Goal: Task Accomplishment & Management: Complete application form

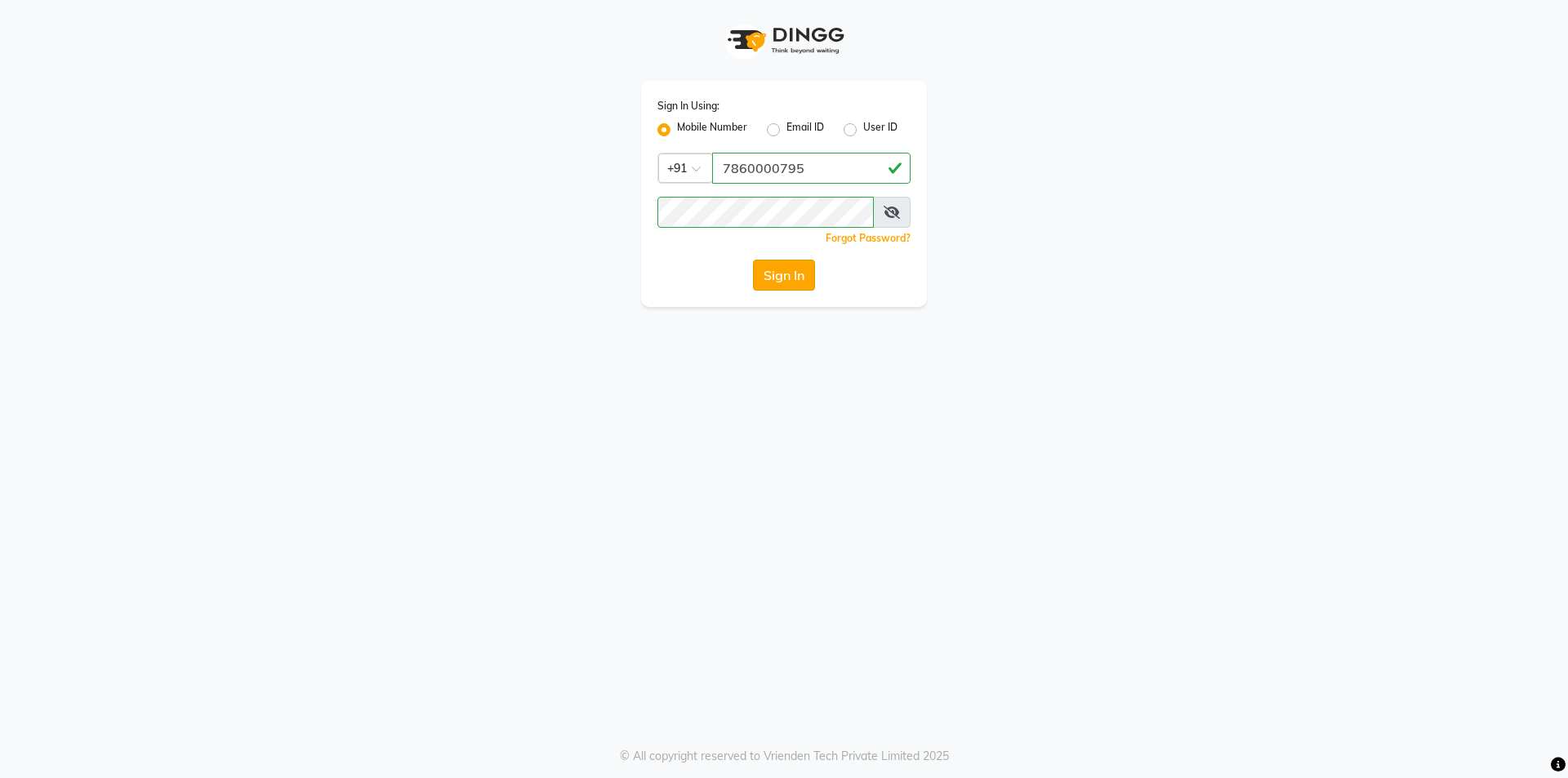
click at [791, 263] on button "Sign In" at bounding box center [784, 275] width 62 height 31
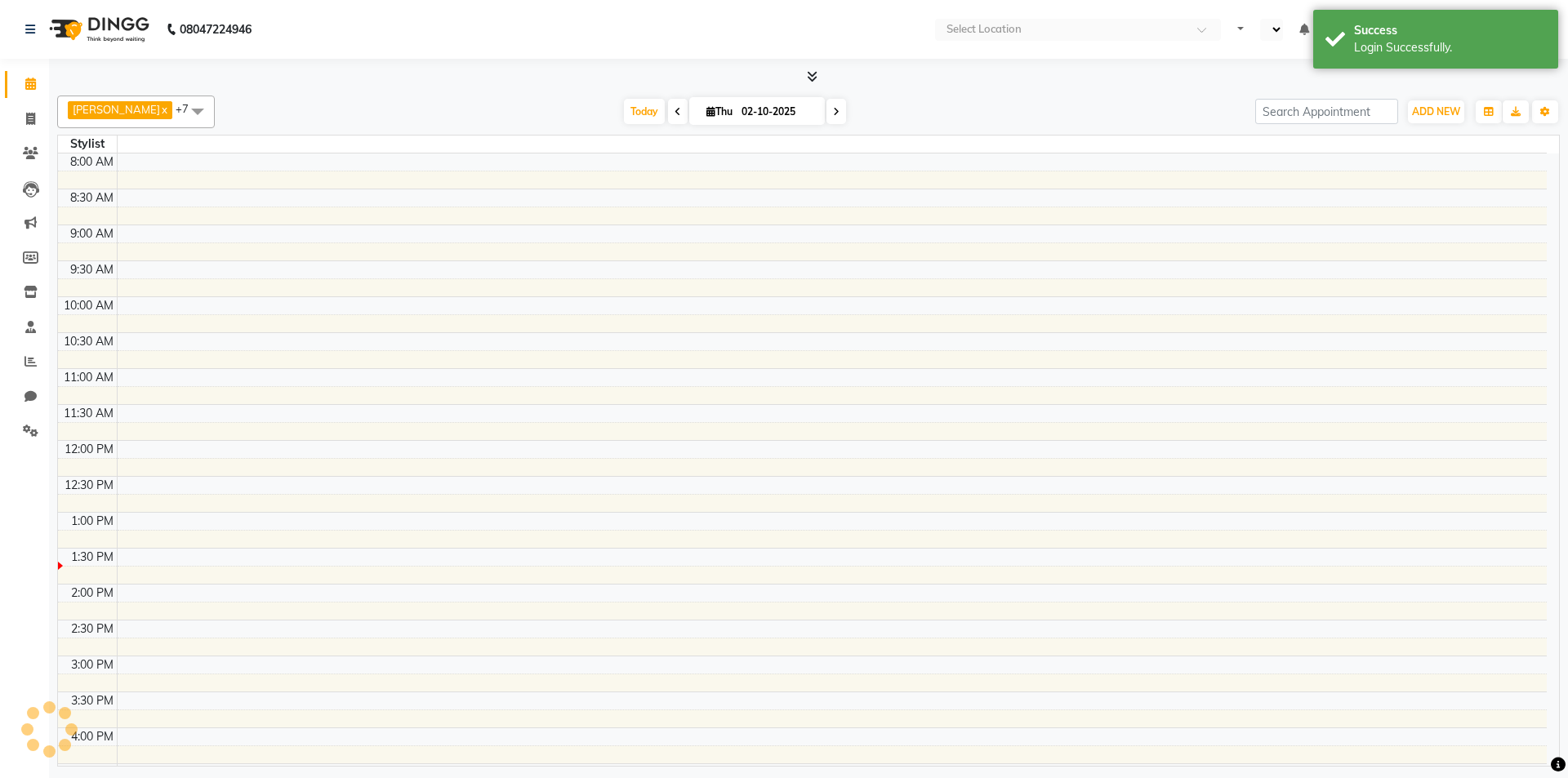
select select "en"
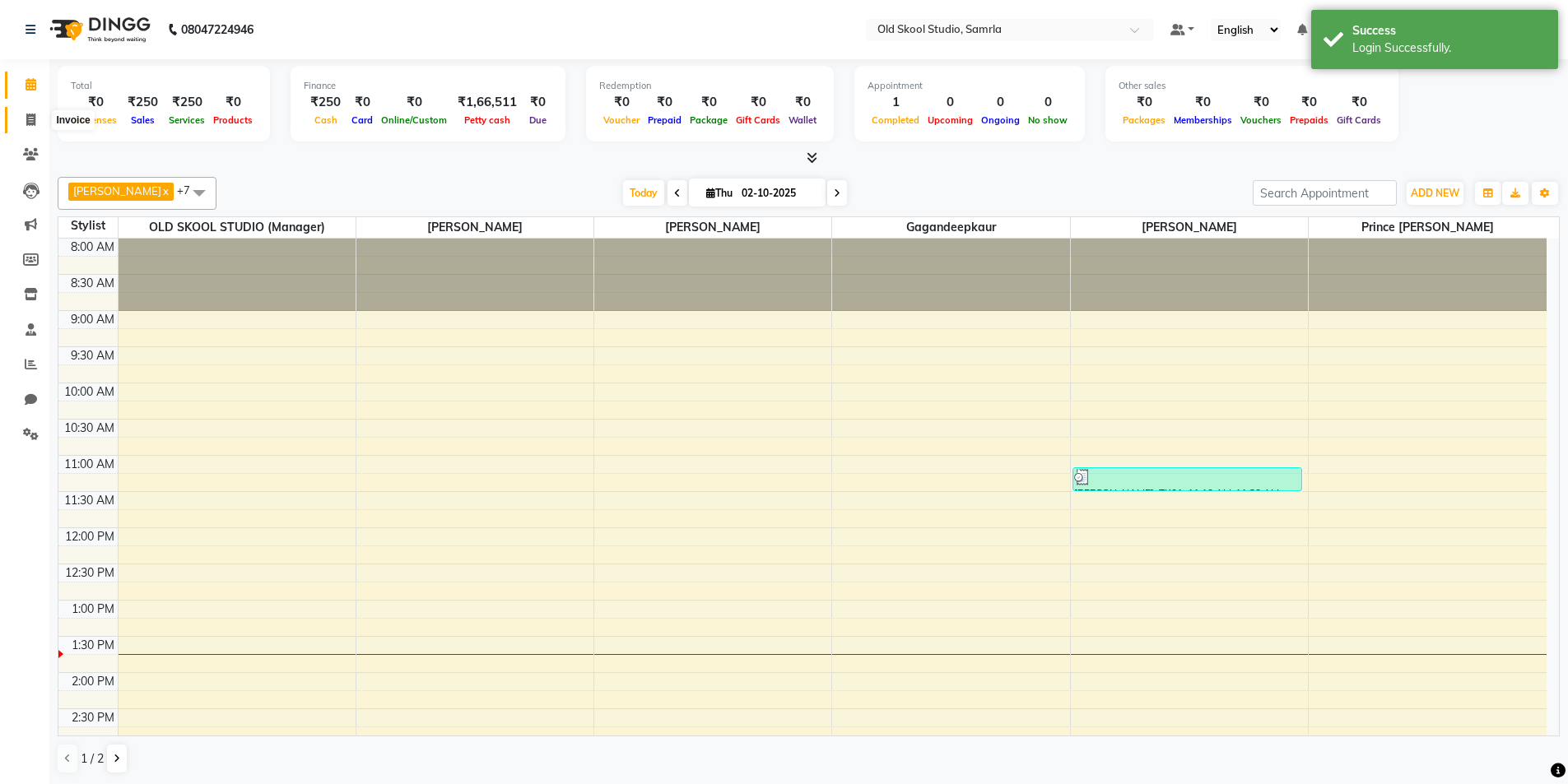
click at [31, 123] on icon at bounding box center [31, 120] width 9 height 12
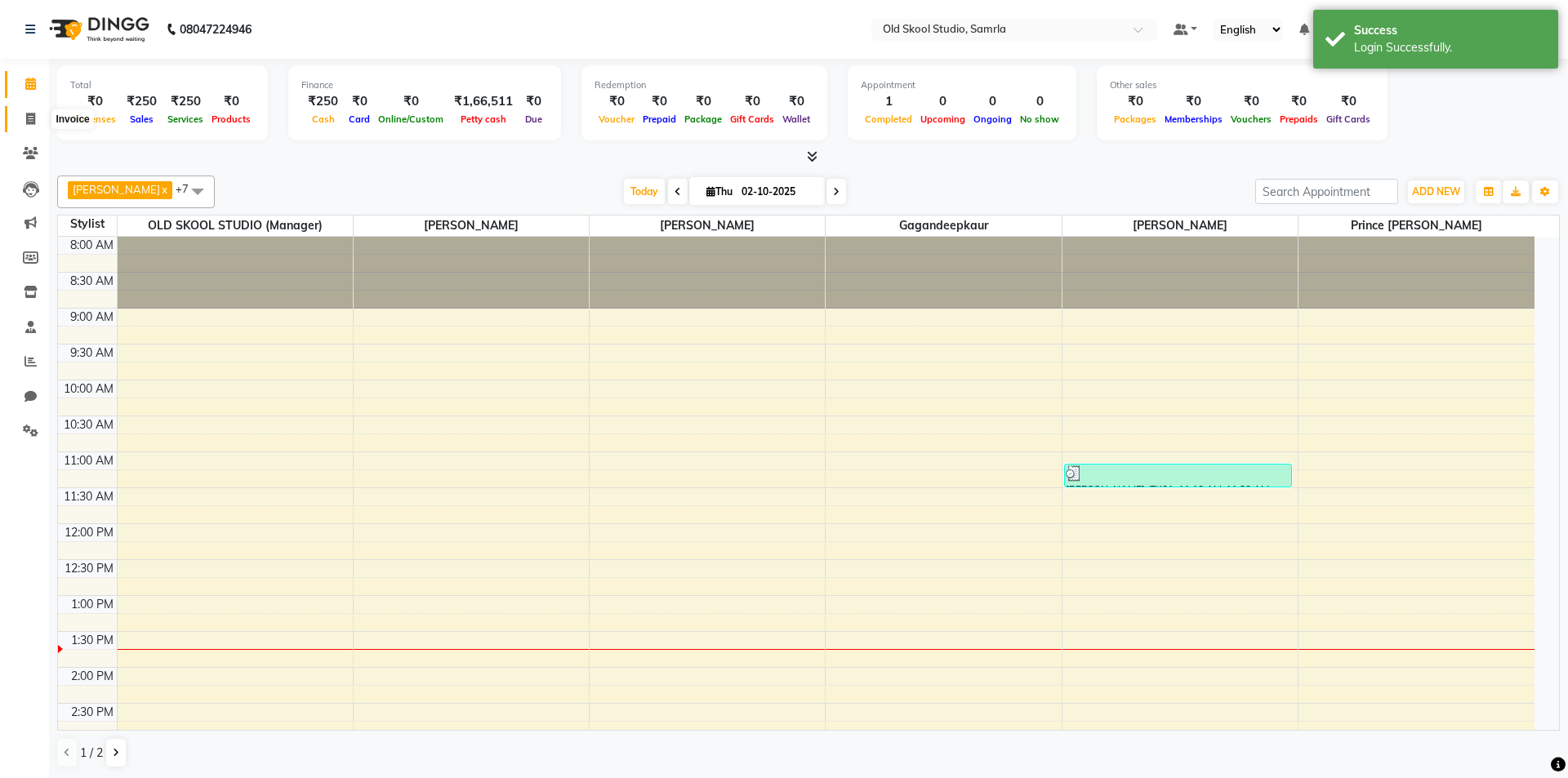
select select "service"
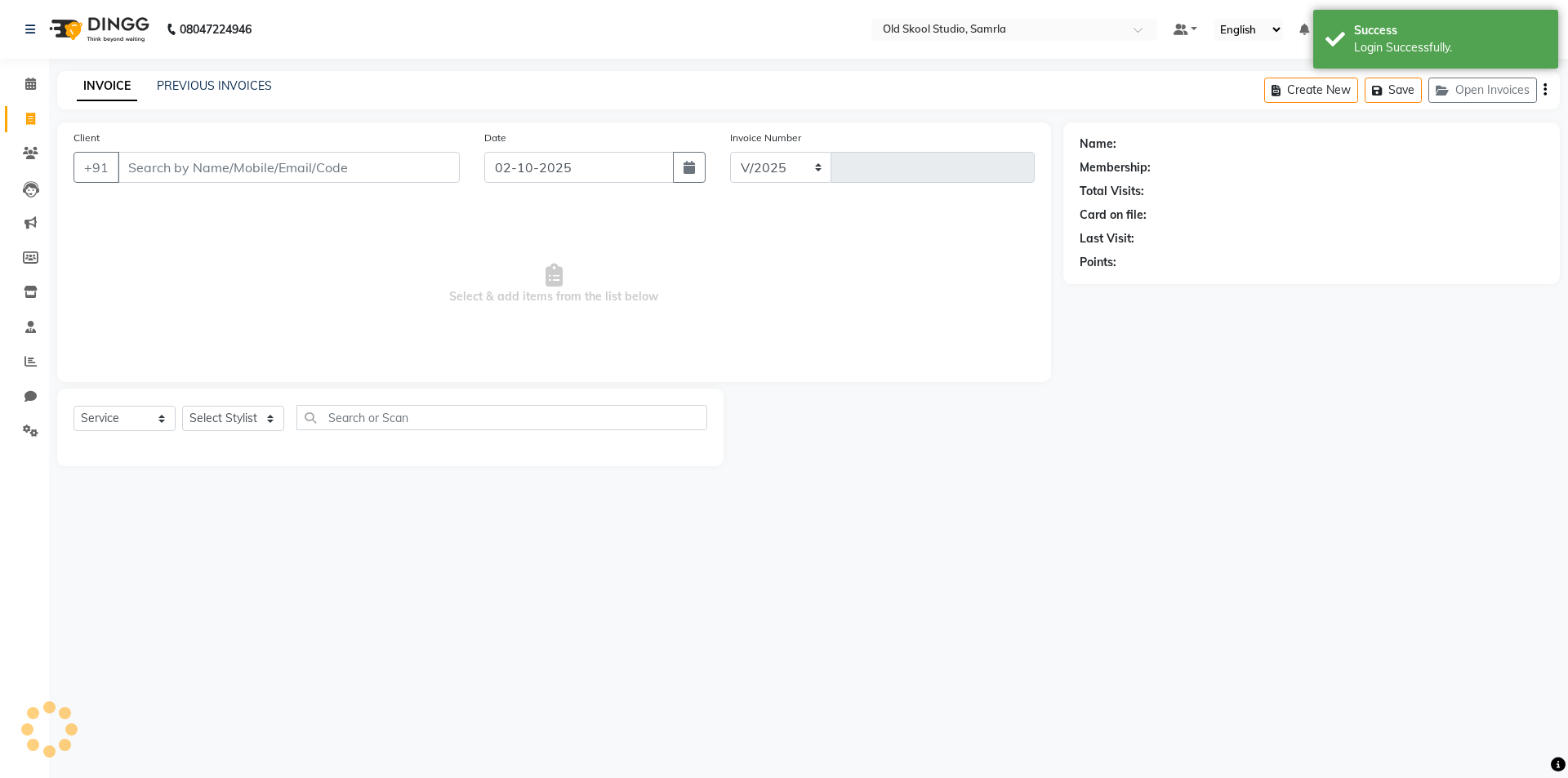
select select "8041"
type input "0495"
click at [221, 417] on select "Select Stylist" at bounding box center [233, 418] width 102 height 25
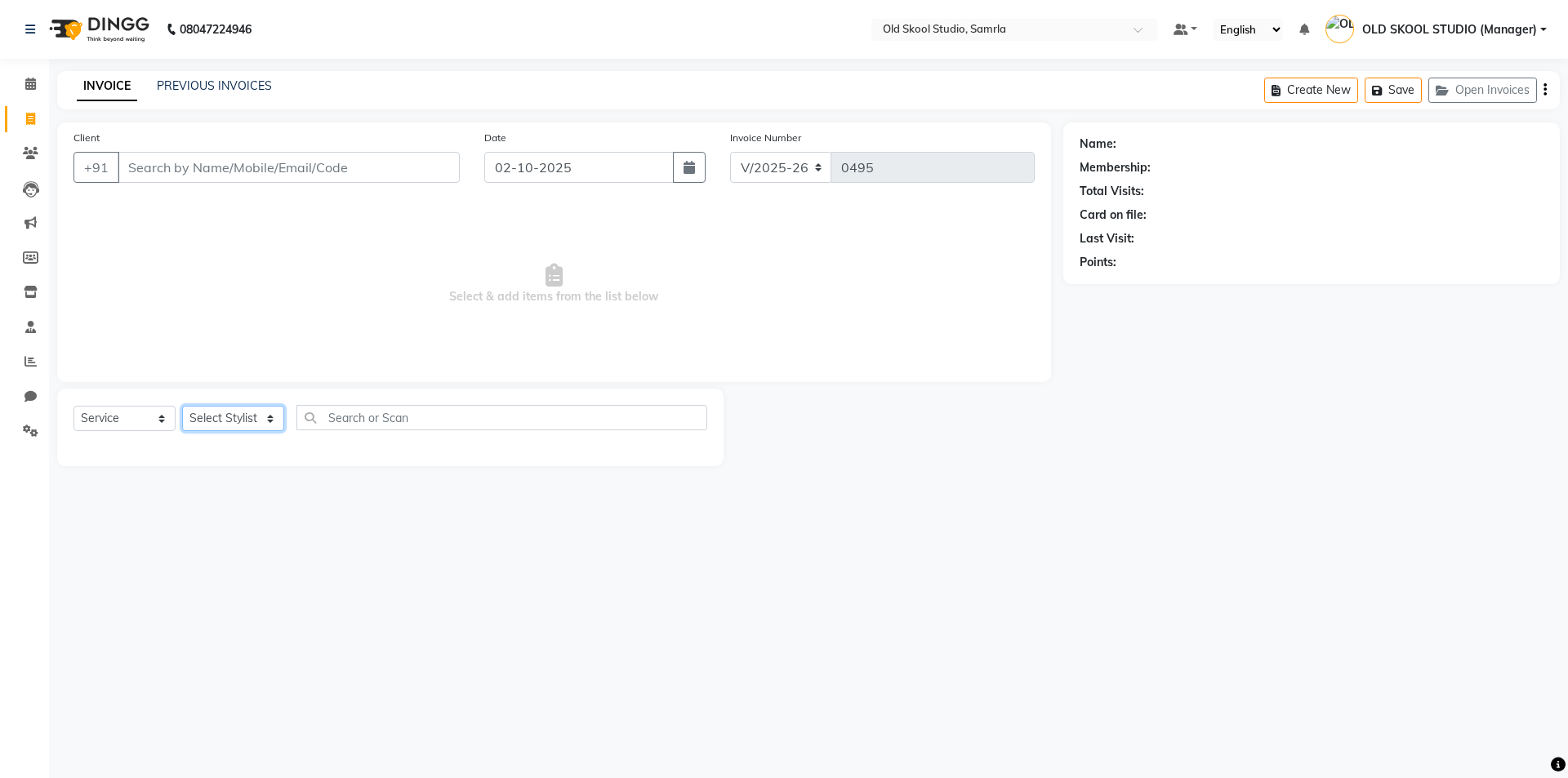
click at [264, 420] on select "Select Stylist" at bounding box center [233, 418] width 102 height 25
click at [271, 431] on select "Select Stylist" at bounding box center [233, 418] width 102 height 25
click at [186, 419] on select "Select Stylist [PERSON_NAME] gagandeepkaur [PERSON_NAME] OLD SKOOL STUDIO (Mana…" at bounding box center [243, 418] width 123 height 25
select select "84326"
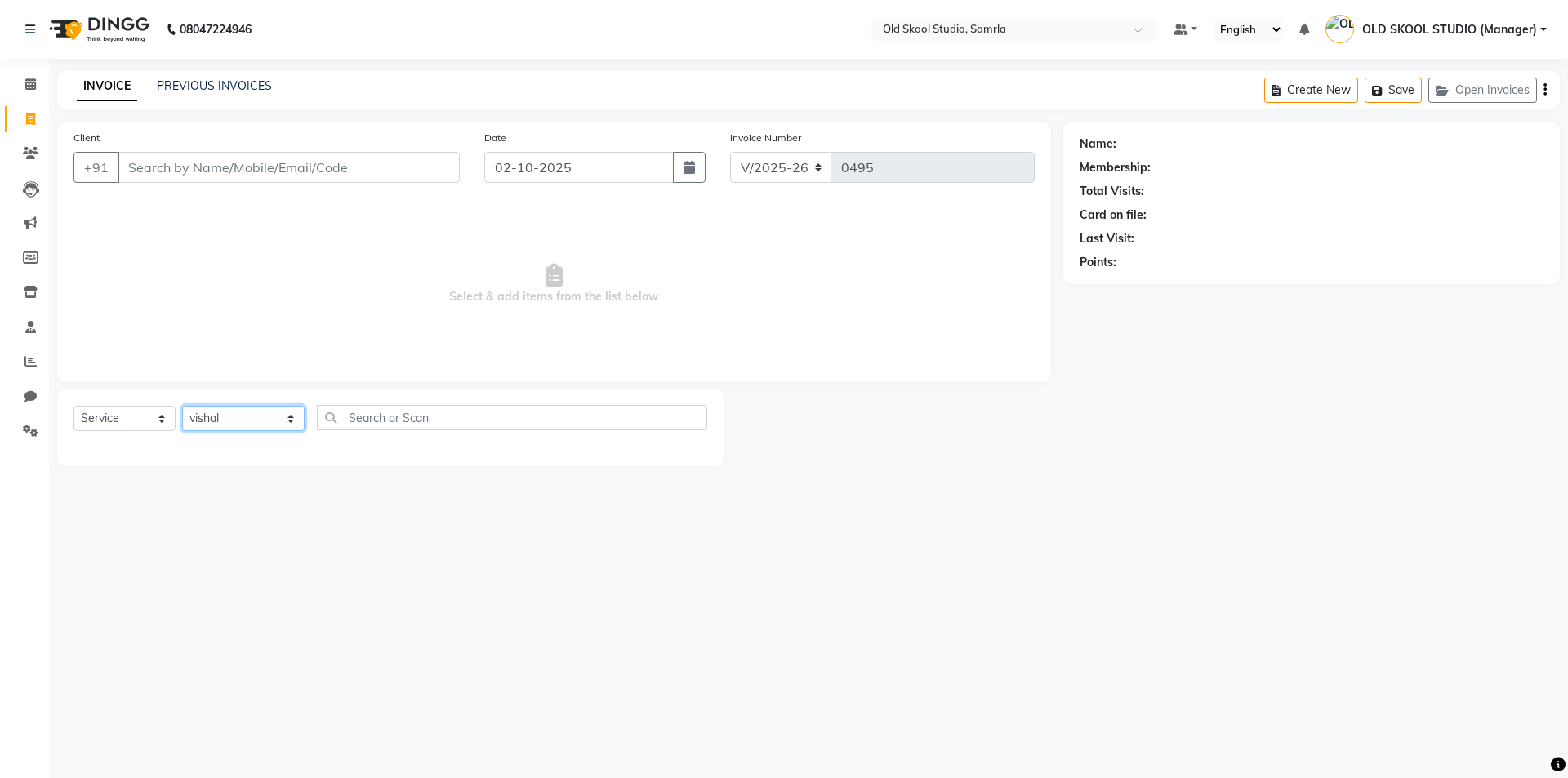
click at [182, 406] on select "Select Stylist [PERSON_NAME] gagandeepkaur [PERSON_NAME] OLD SKOOL STUDIO (Mana…" at bounding box center [243, 418] width 123 height 25
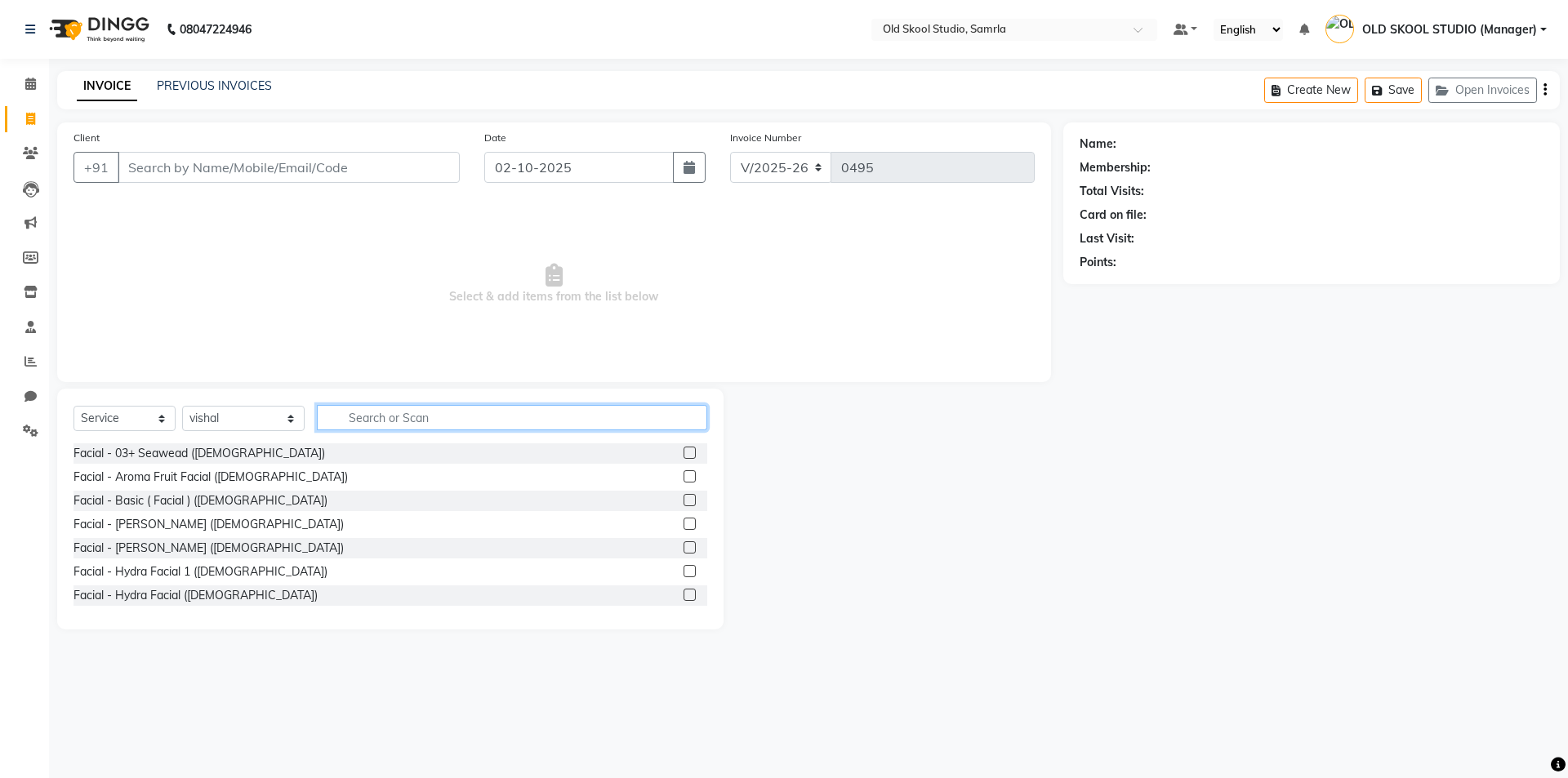
click at [406, 426] on input "text" at bounding box center [512, 417] width 390 height 25
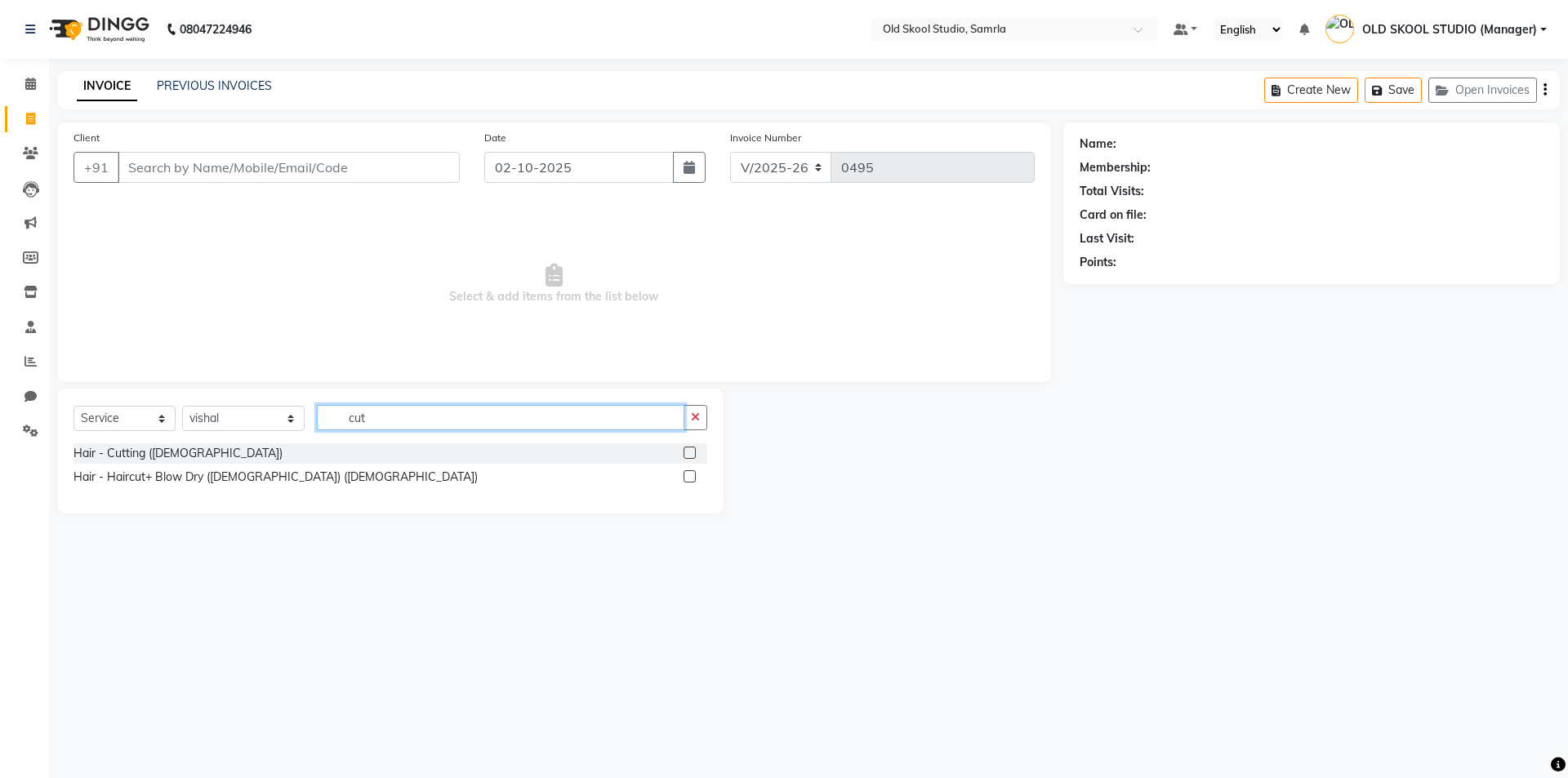
type input "cut"
click at [690, 456] on label at bounding box center [690, 452] width 12 height 12
click at [690, 456] on input "checkbox" at bounding box center [689, 453] width 11 height 11
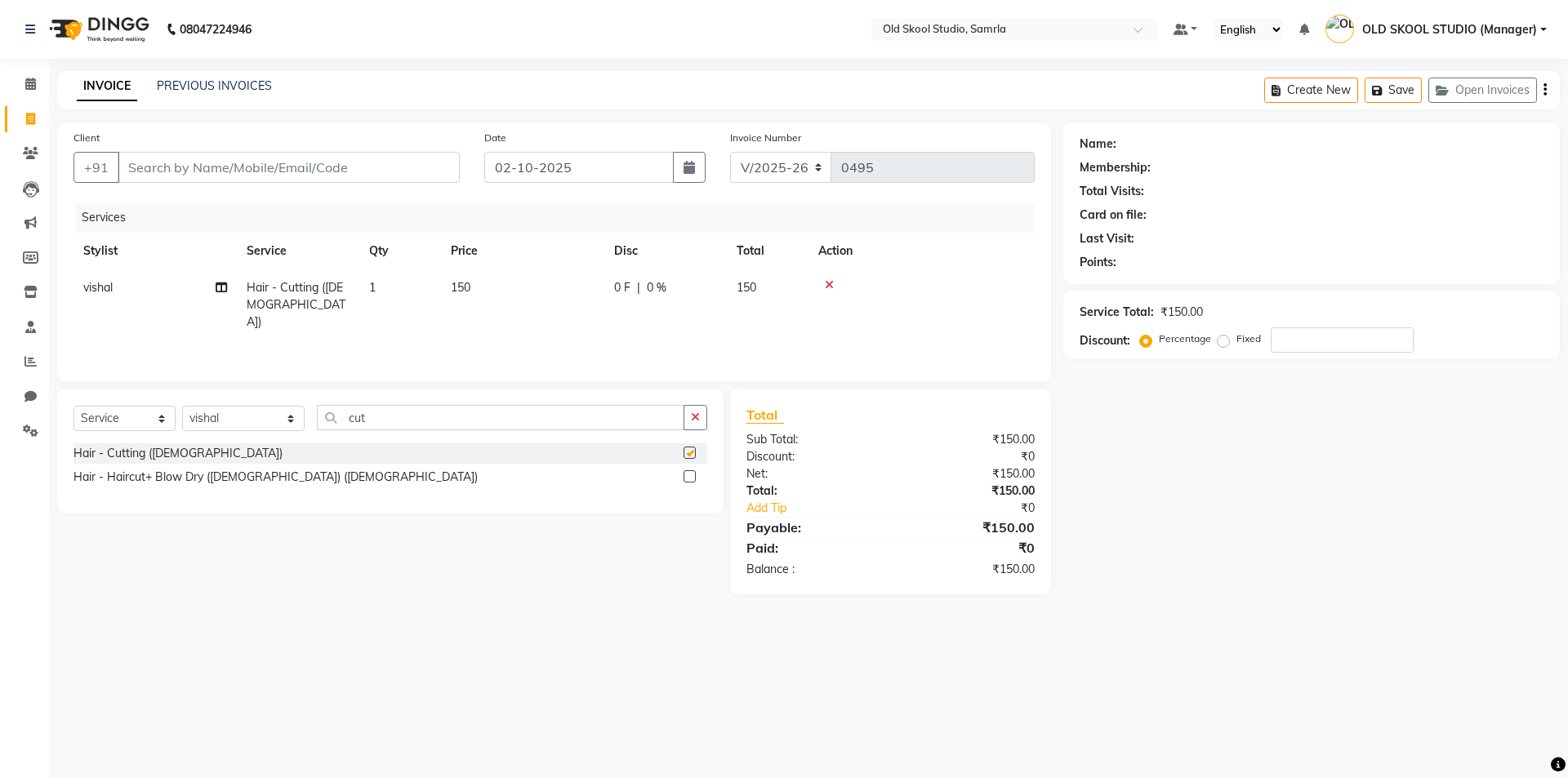
checkbox input "false"
click at [480, 420] on input "cut" at bounding box center [501, 417] width 368 height 25
type input "c"
type input "be"
click at [687, 449] on label at bounding box center [690, 452] width 12 height 12
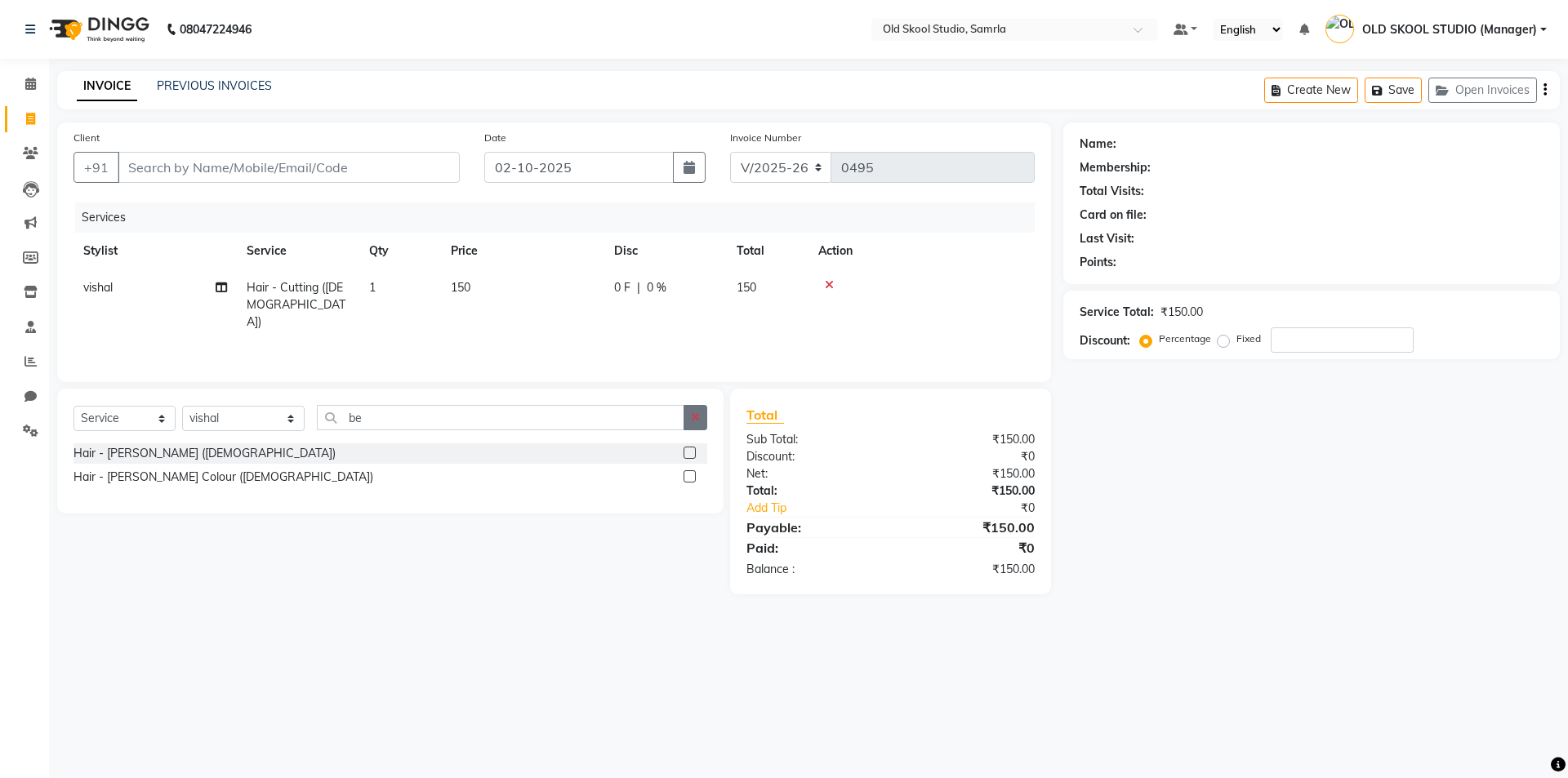
click at [687, 449] on input "checkbox" at bounding box center [689, 453] width 11 height 11
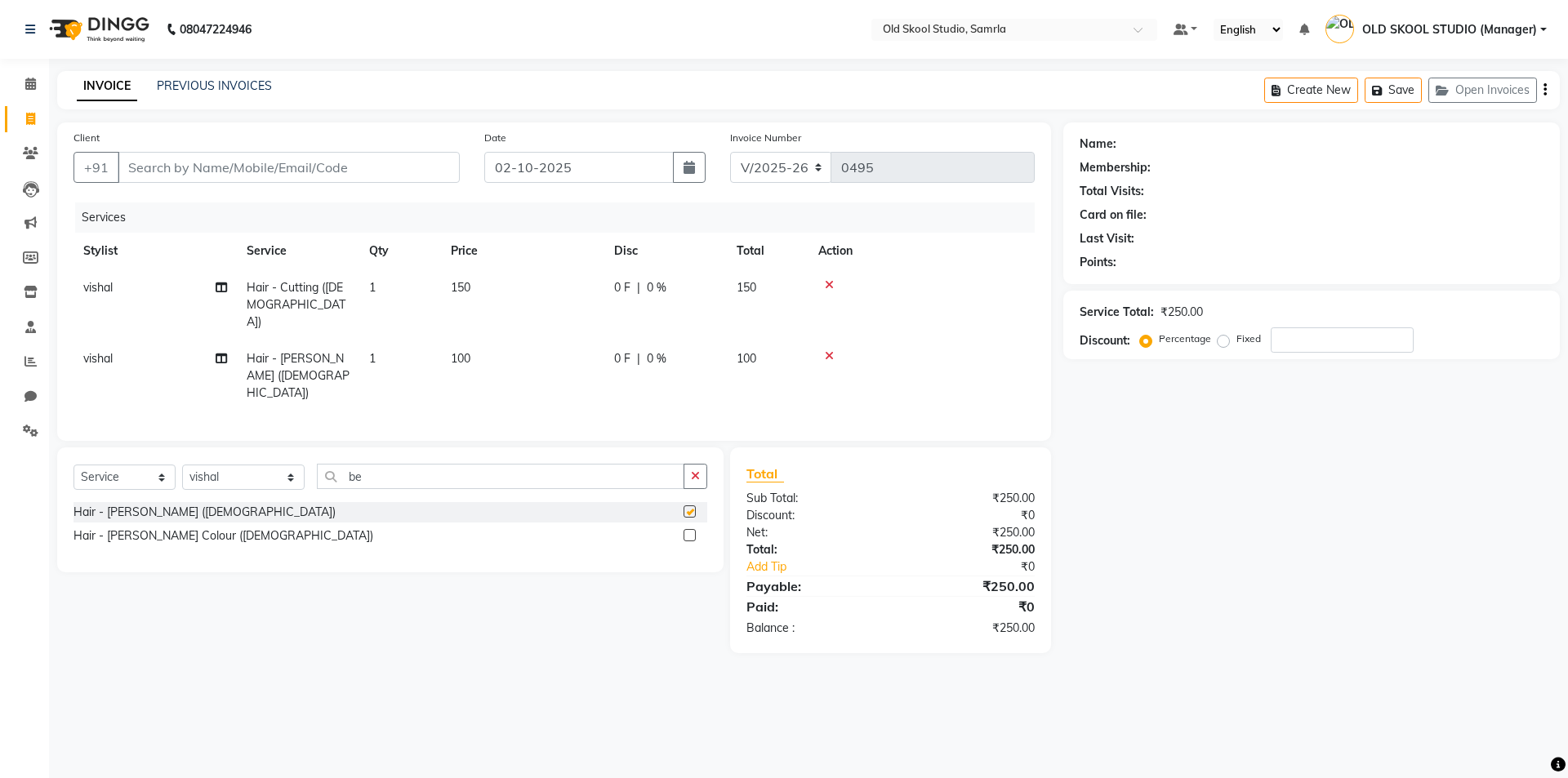
checkbox input "false"
click at [381, 464] on input "be" at bounding box center [501, 476] width 368 height 25
type input "b"
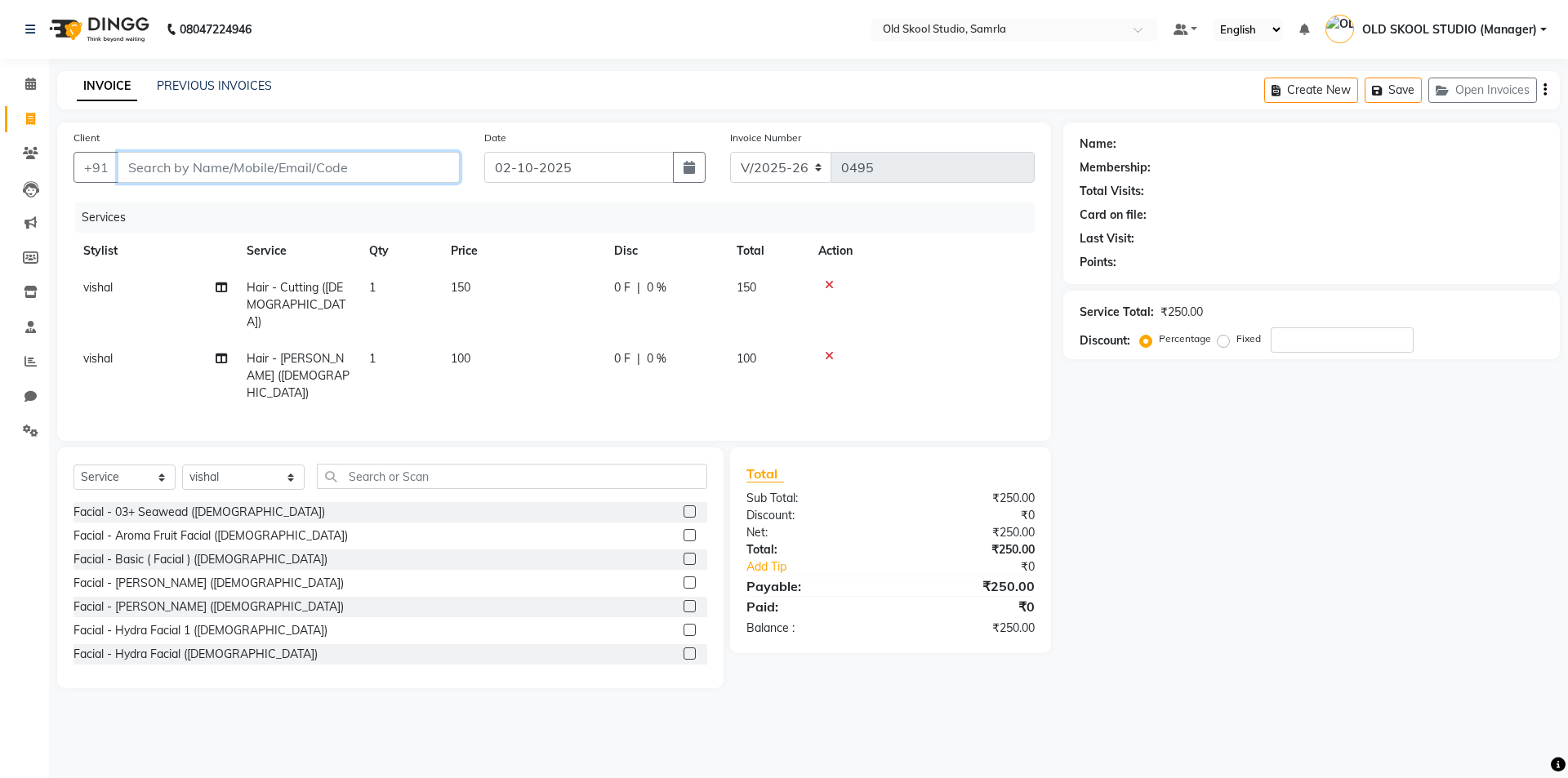
click at [327, 179] on input "Client" at bounding box center [288, 166] width 342 height 31
type input "l"
type input "0"
type input "l"
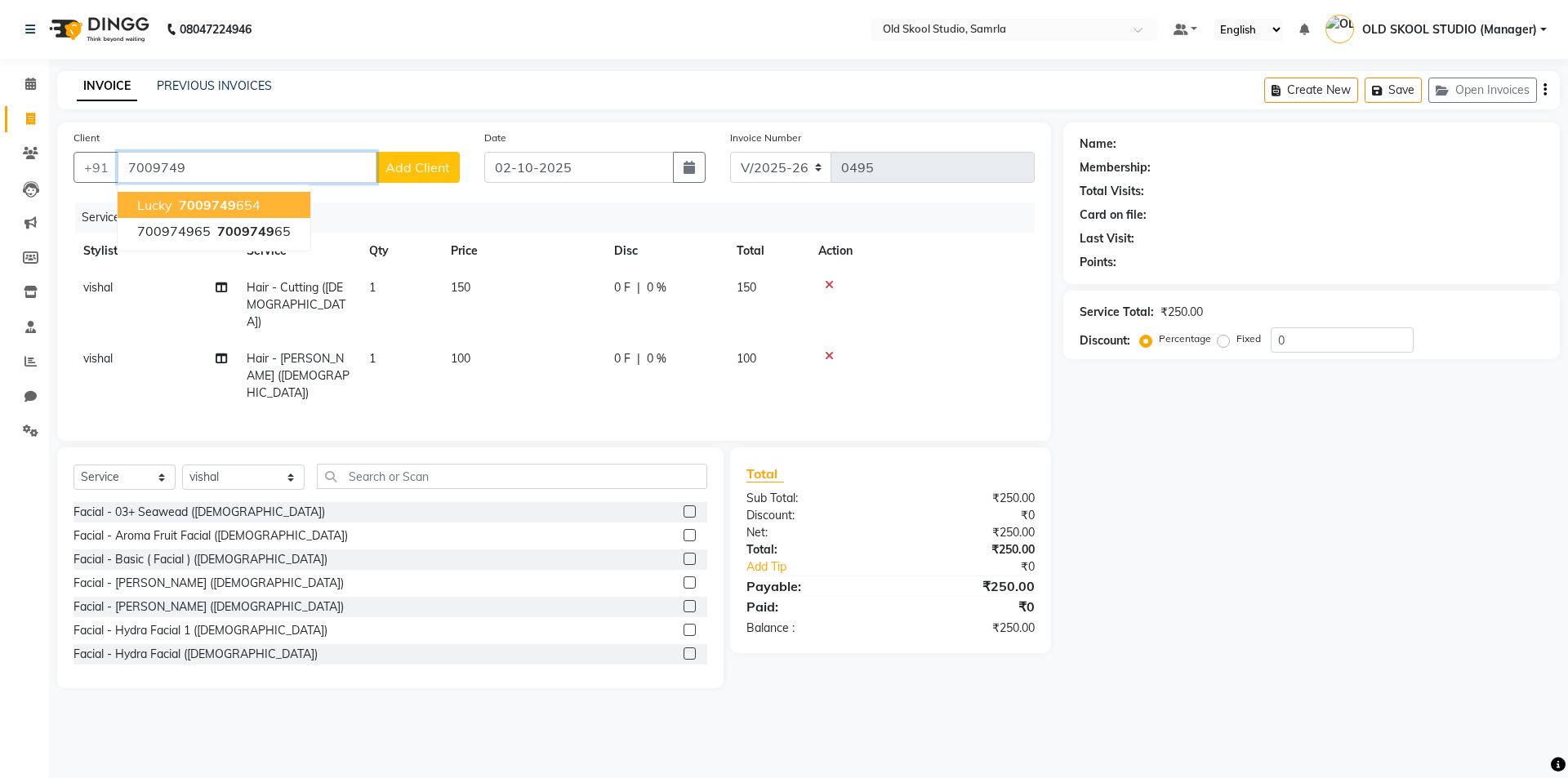
click at [277, 204] on button "lucky 7009749 654" at bounding box center [214, 205] width 193 height 26
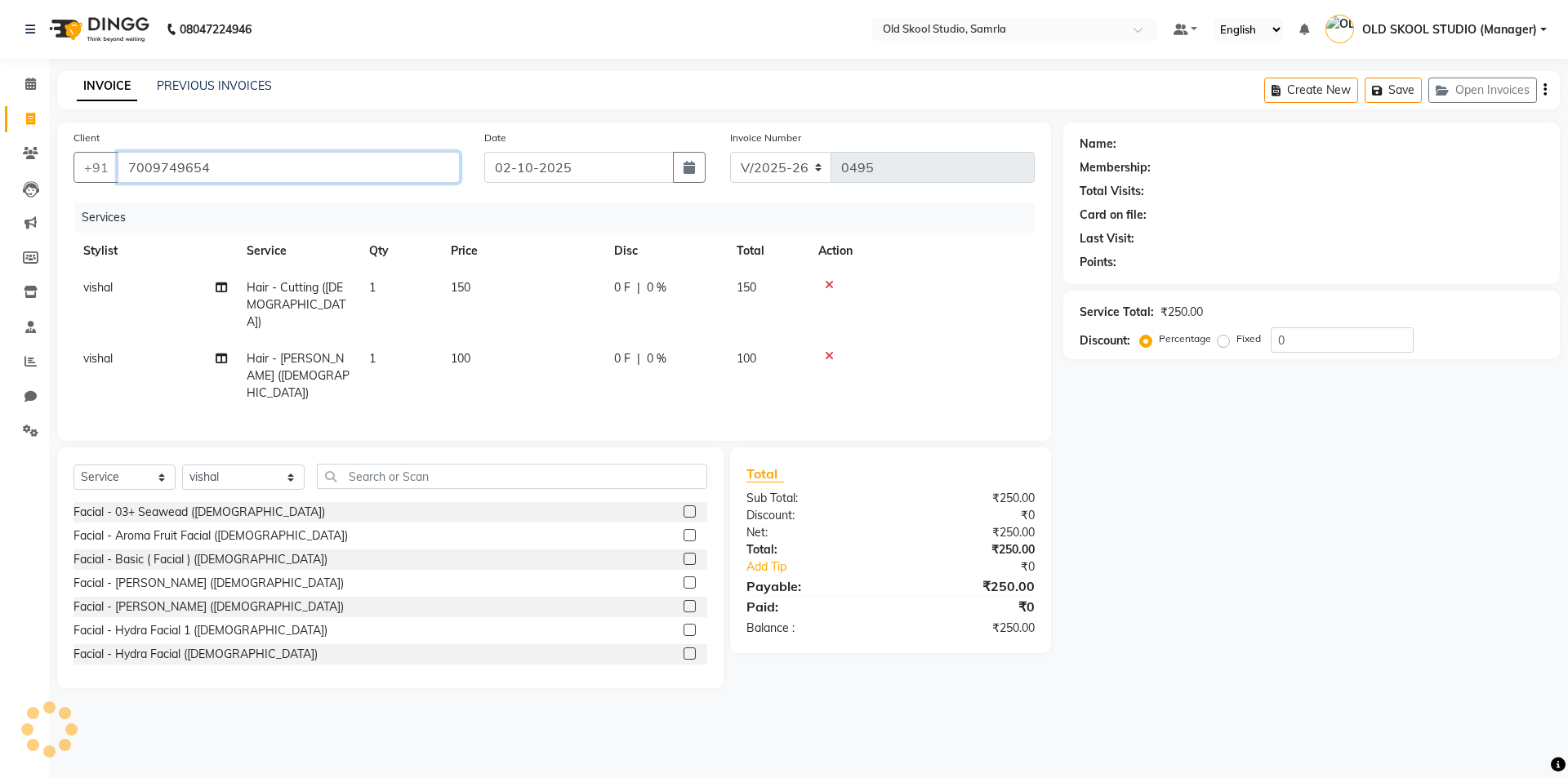
type input "7009749654"
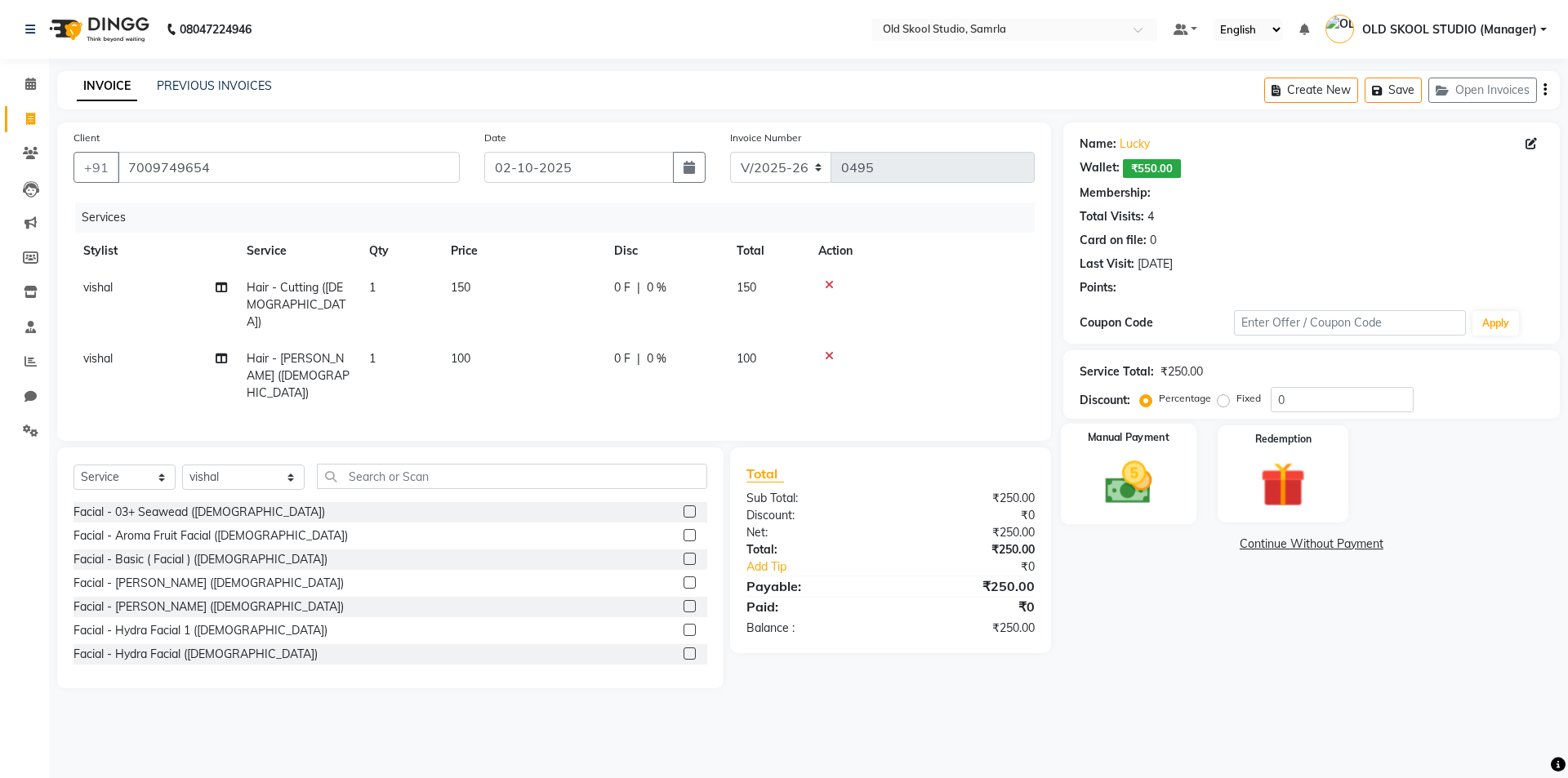
select select "1: Object"
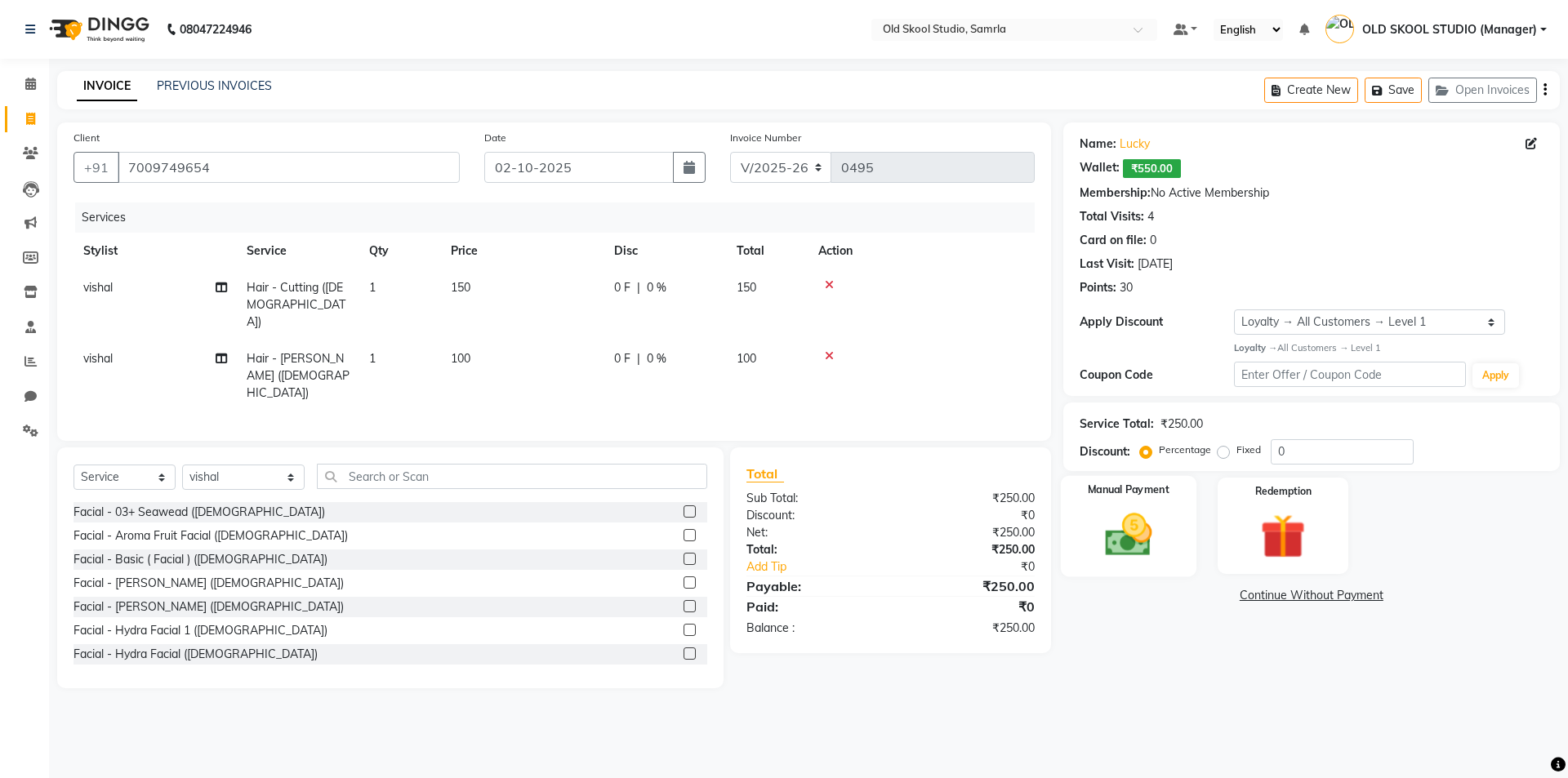
click at [1139, 523] on img at bounding box center [1128, 535] width 76 height 54
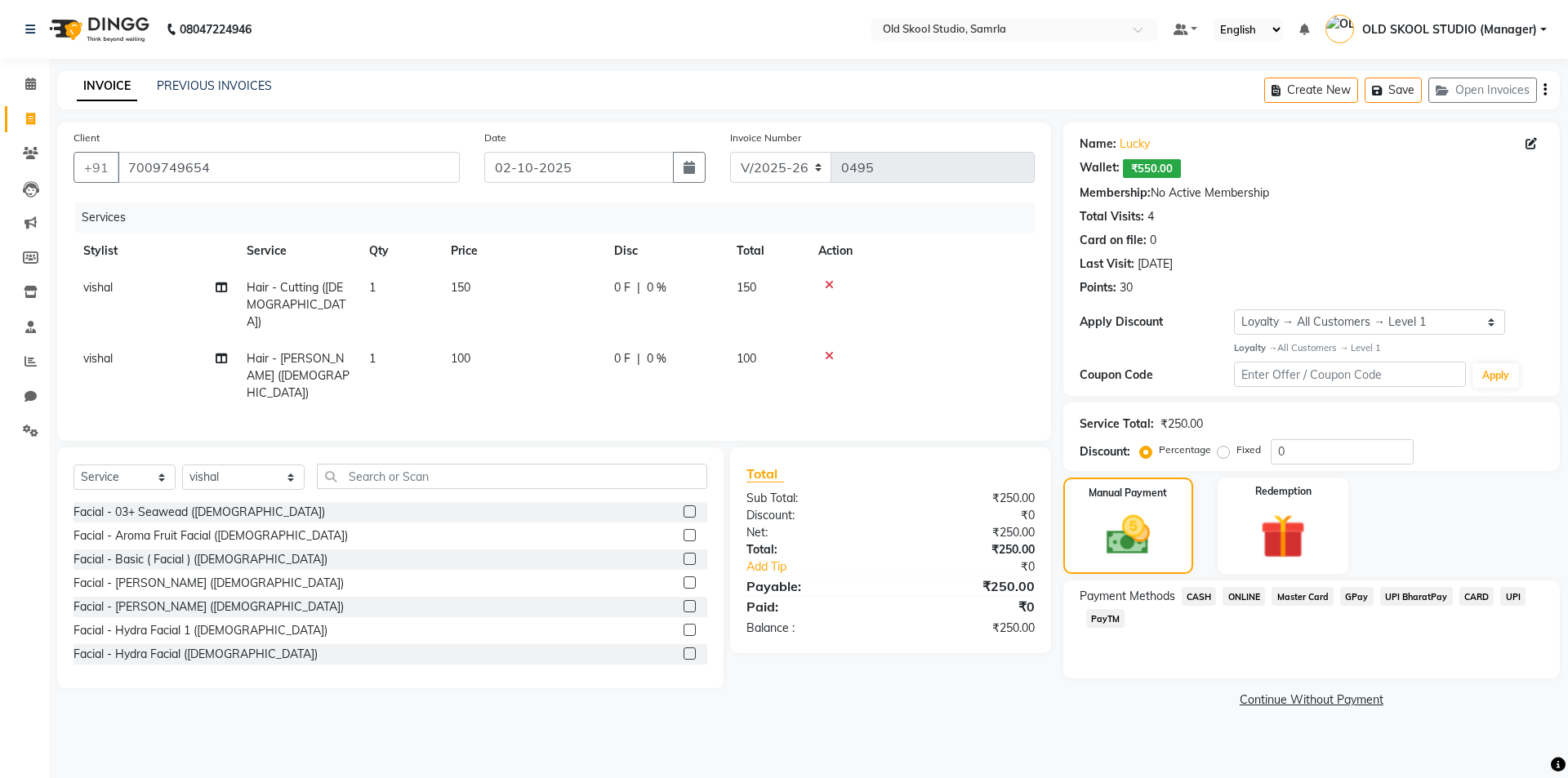
click at [1205, 599] on span "CASH" at bounding box center [1199, 596] width 35 height 18
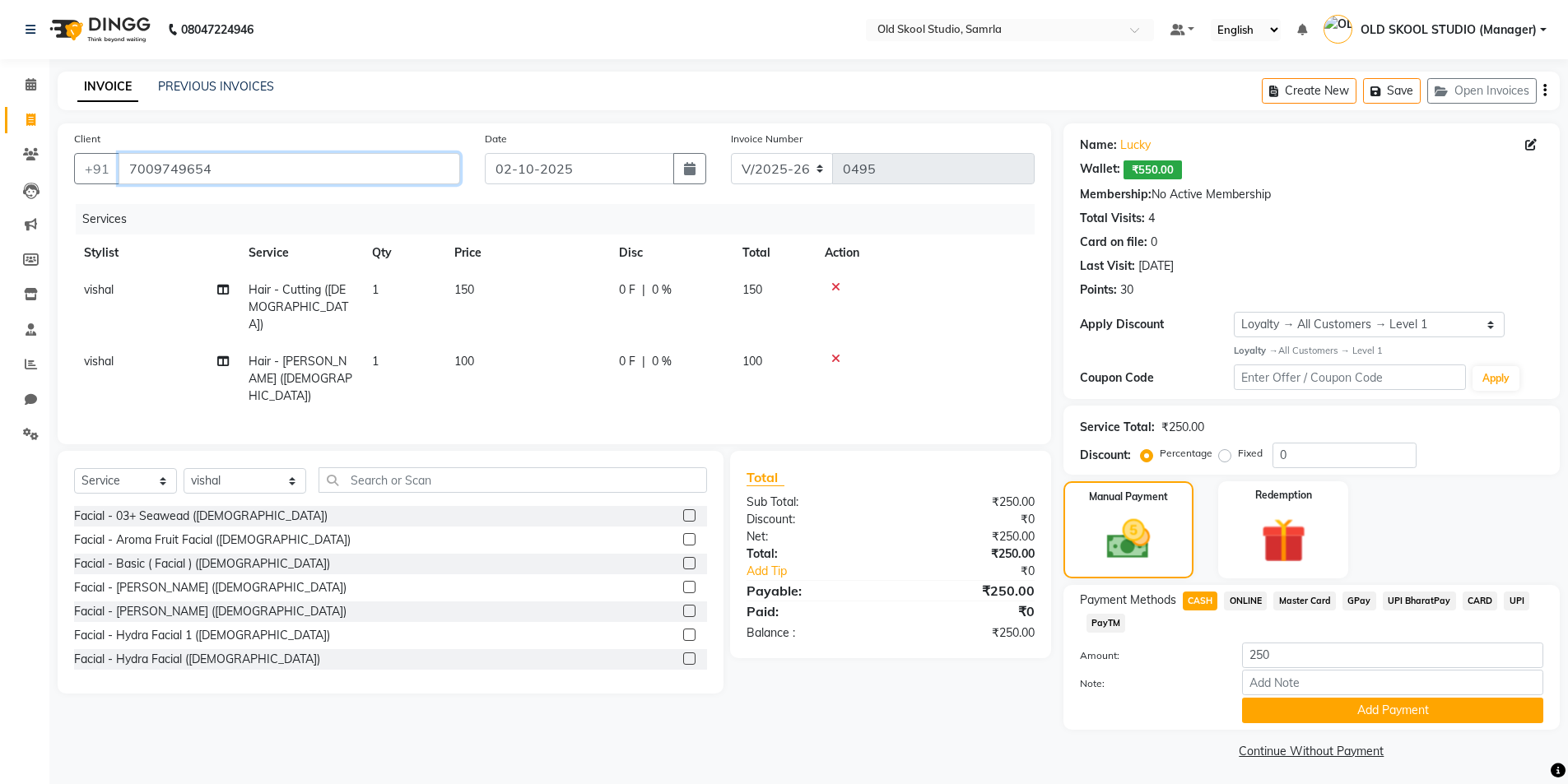
drag, startPoint x: 126, startPoint y: 165, endPoint x: 278, endPoint y: 149, distance: 152.8
click at [278, 149] on div "Client [PHONE_NUMBER]" at bounding box center [266, 163] width 410 height 67
click at [1300, 701] on button "Add Payment" at bounding box center [1392, 710] width 301 height 26
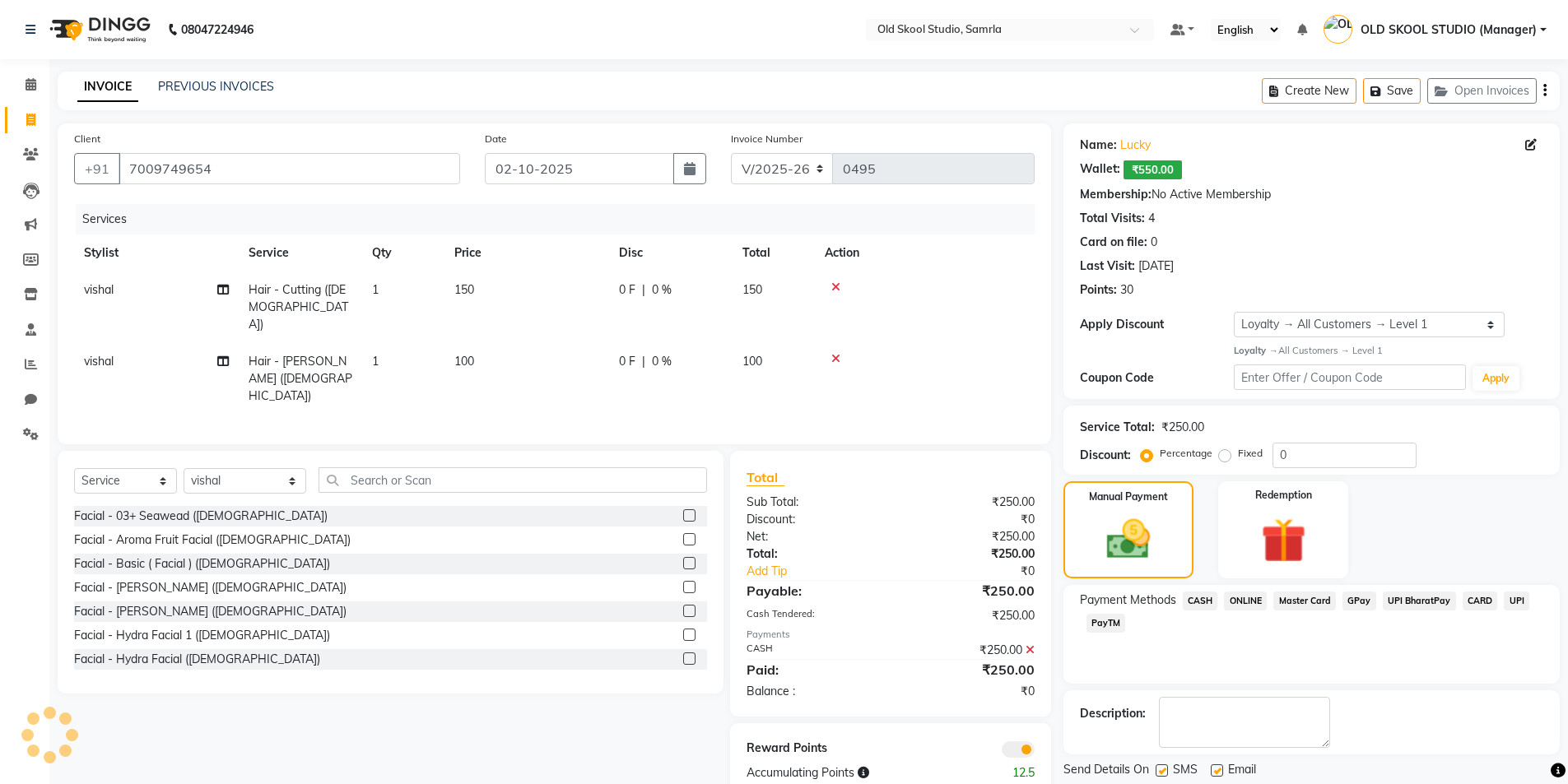
scroll to position [51, 0]
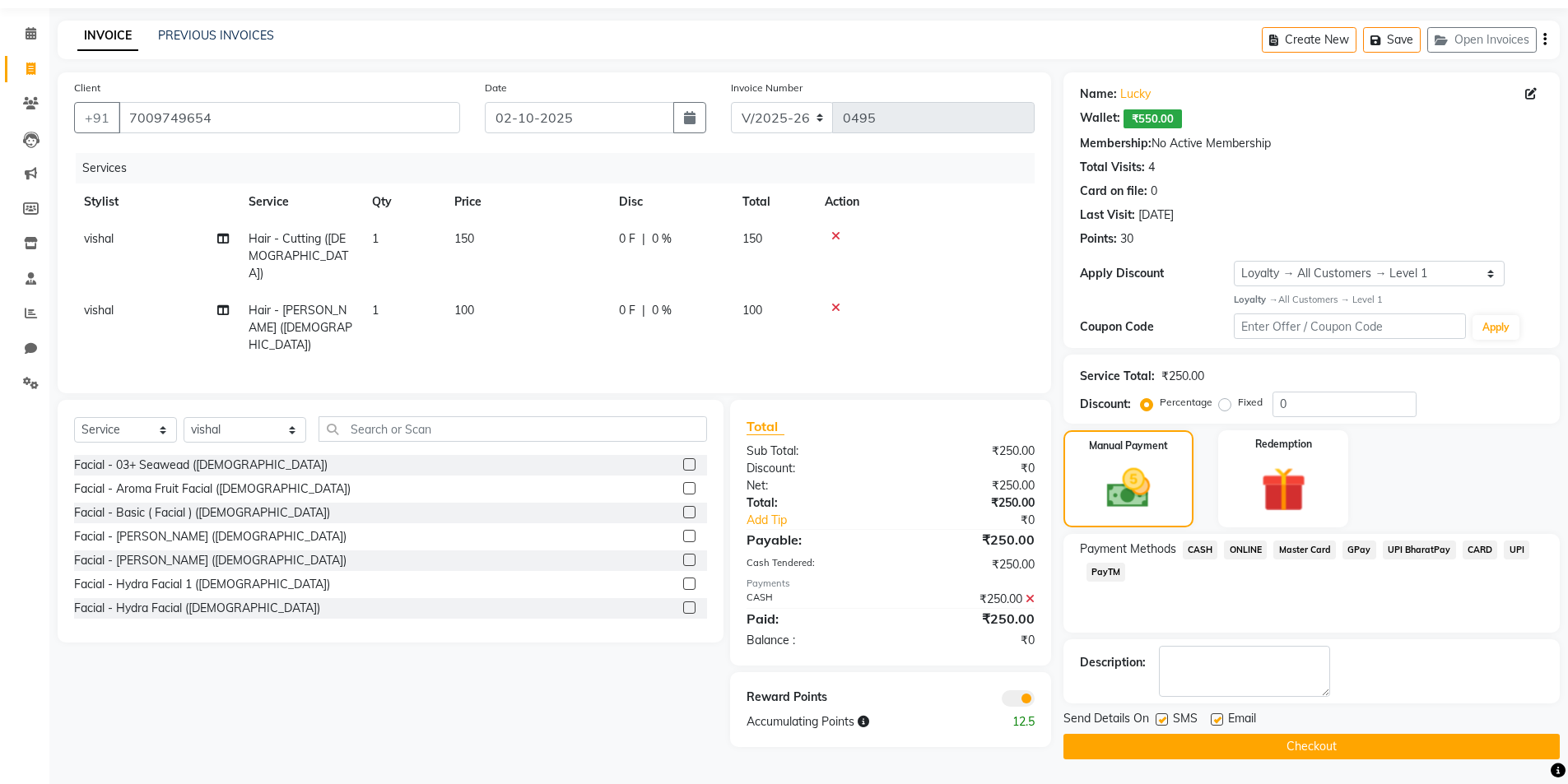
click at [1309, 750] on button "Checkout" at bounding box center [1311, 746] width 496 height 26
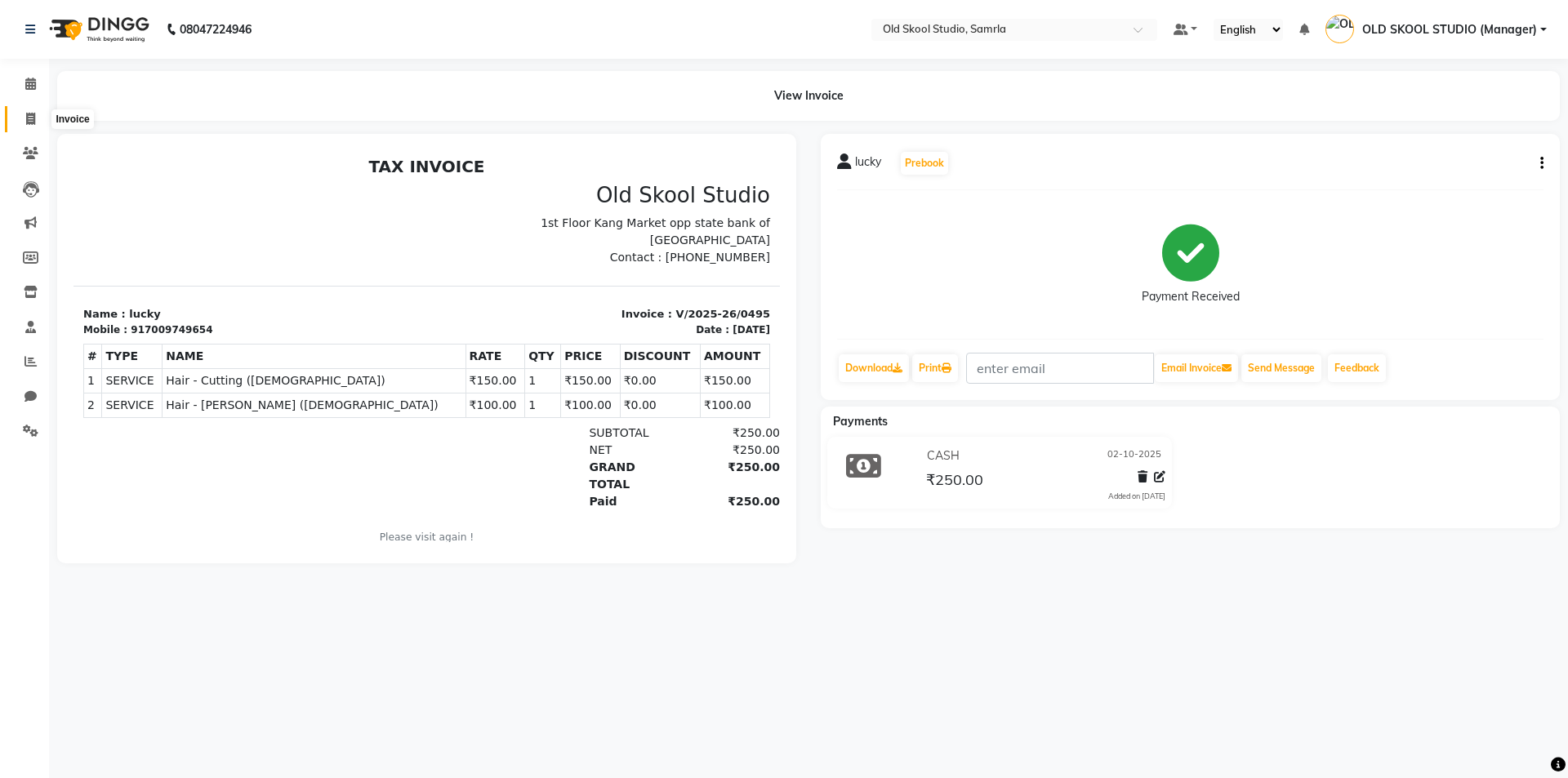
click at [32, 119] on icon at bounding box center [31, 119] width 9 height 12
select select "service"
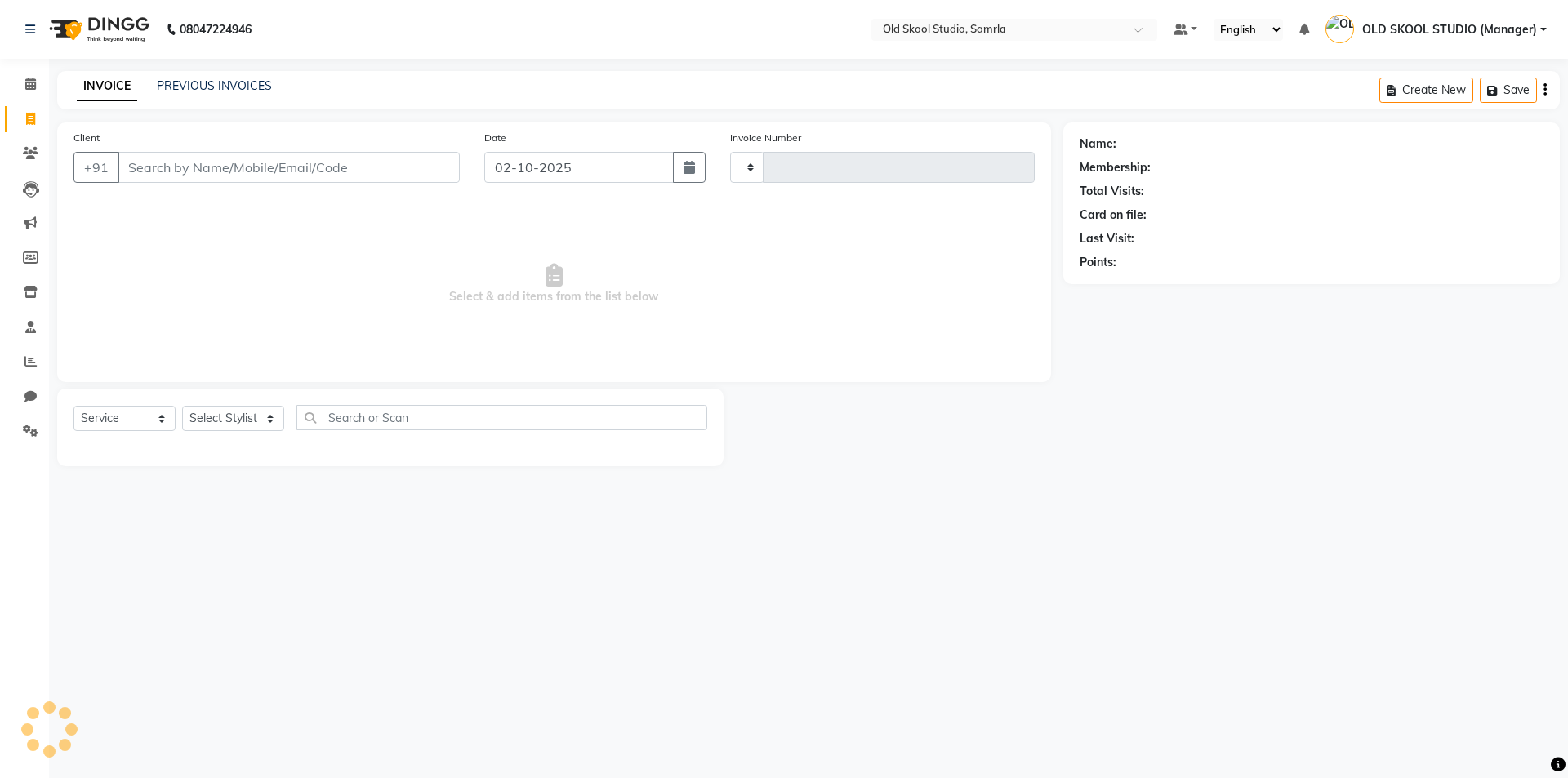
type input "0496"
select select "8041"
click at [231, 418] on select "Select Stylist" at bounding box center [233, 418] width 102 height 25
click at [182, 406] on select "Select Stylist" at bounding box center [233, 418] width 102 height 25
click at [265, 423] on select "Select Stylist" at bounding box center [233, 418] width 102 height 25
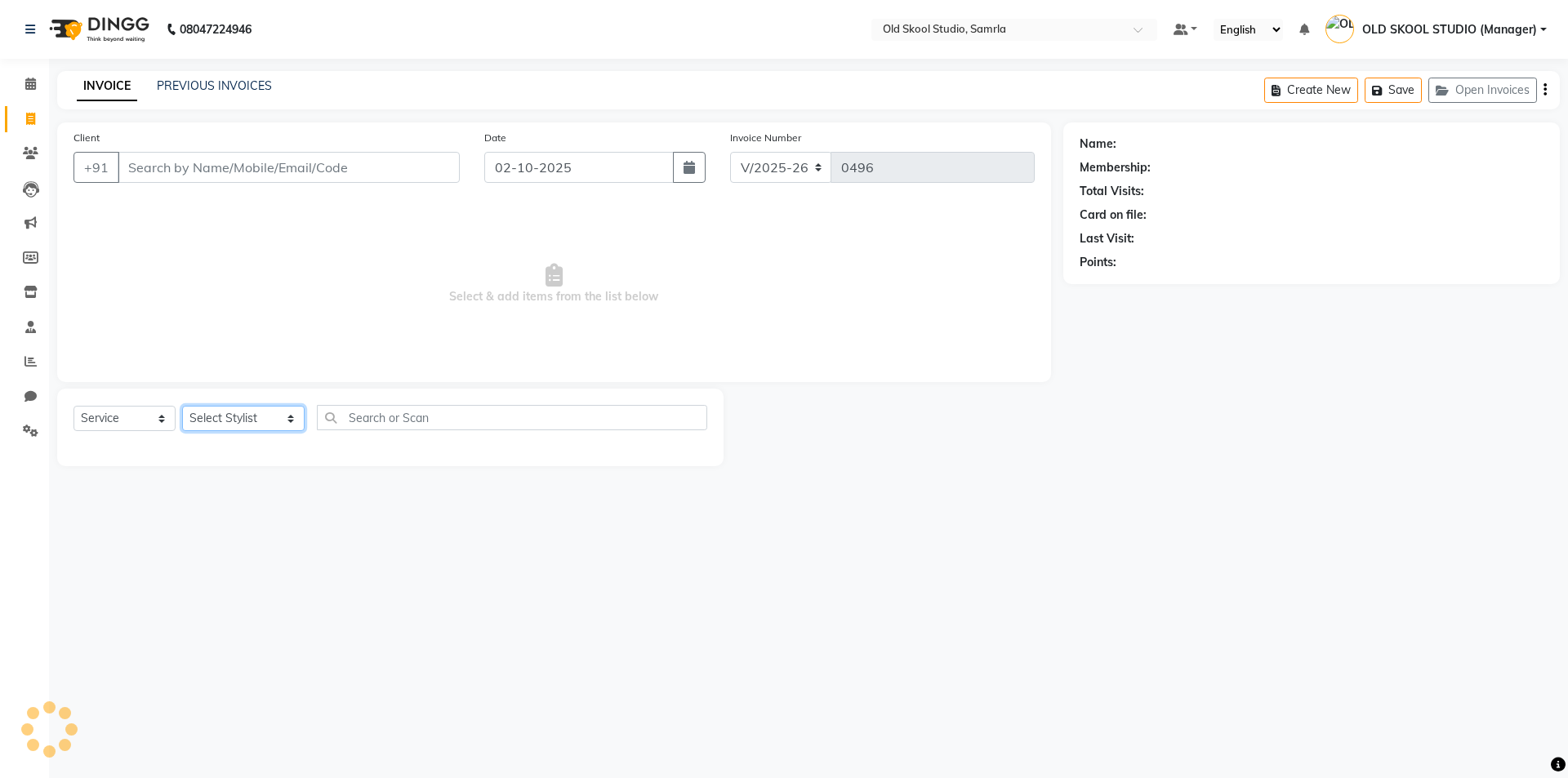
click at [267, 423] on select "Select Stylist [PERSON_NAME] gagandeepkaur [PERSON_NAME] OLD SKOOL STUDIO (Mana…" at bounding box center [243, 418] width 123 height 25
select select "92040"
click at [182, 406] on select "Select Stylist [PERSON_NAME] gagandeepkaur [PERSON_NAME] OLD SKOOL STUDIO (Mana…" at bounding box center [243, 418] width 123 height 25
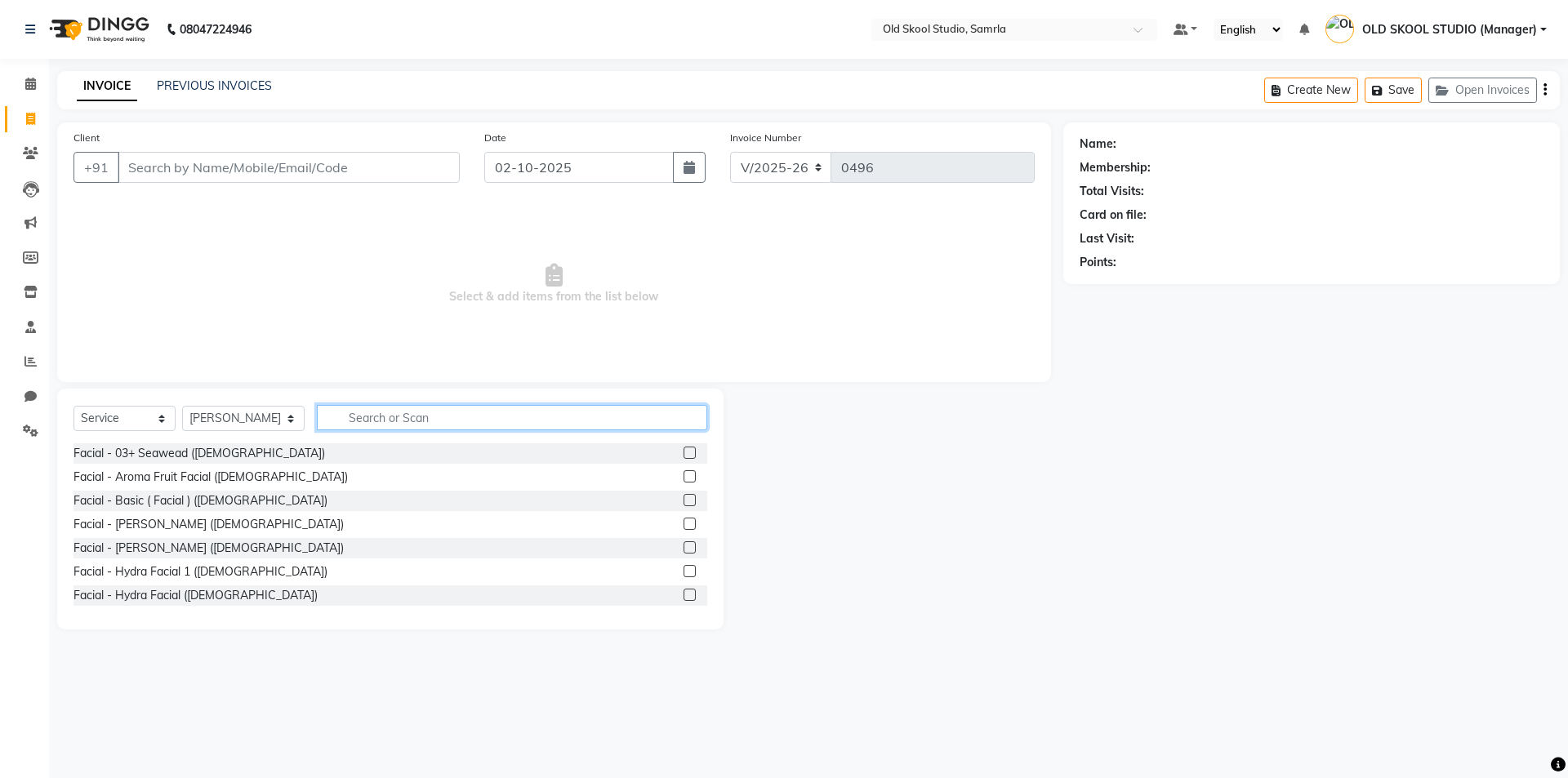
click at [397, 419] on input "text" at bounding box center [512, 417] width 390 height 25
type input "h"
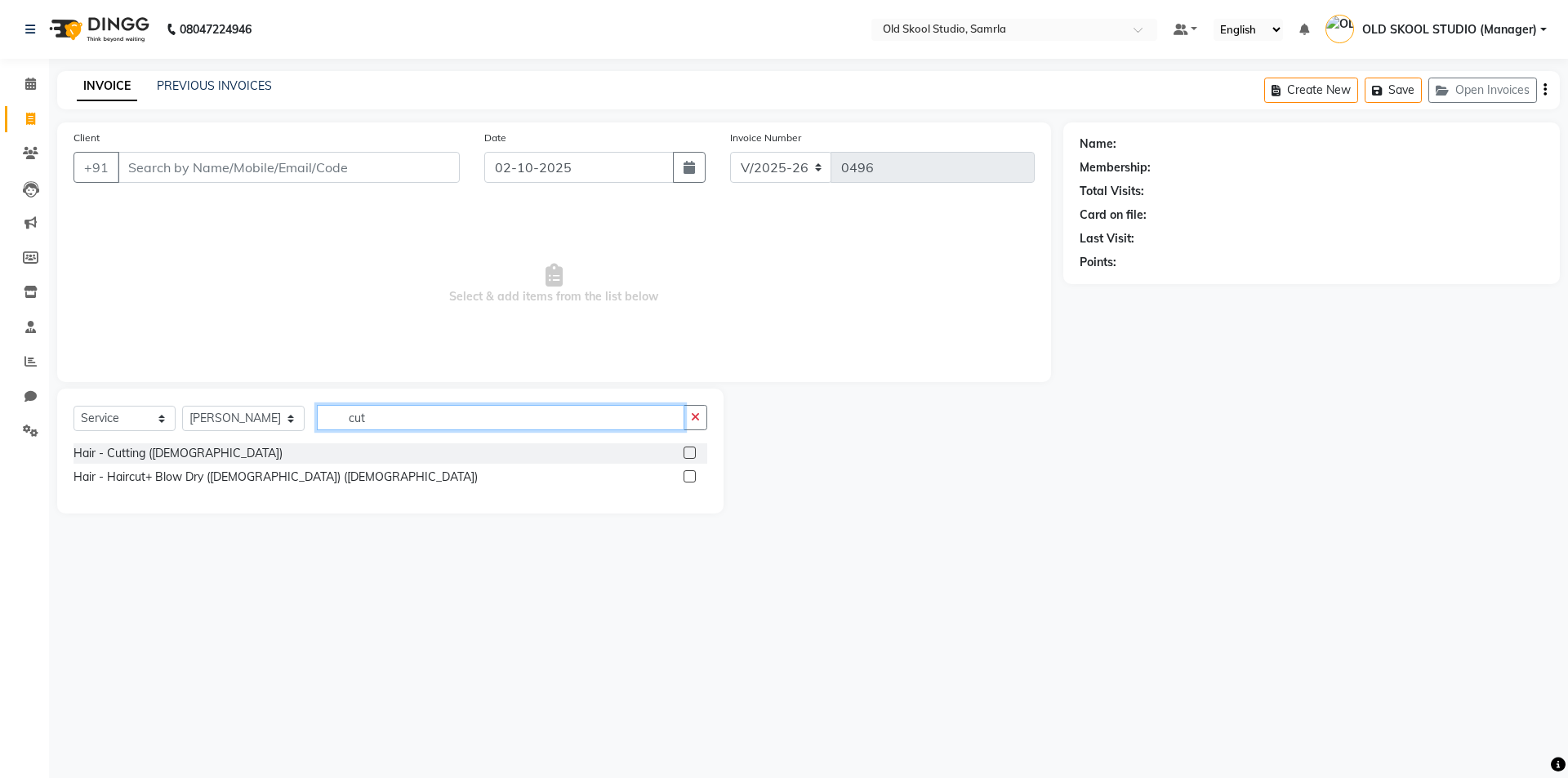
type input "cut"
click at [690, 445] on div at bounding box center [695, 452] width 24 height 20
click at [688, 450] on label at bounding box center [690, 452] width 12 height 12
click at [688, 450] on input "checkbox" at bounding box center [689, 453] width 11 height 11
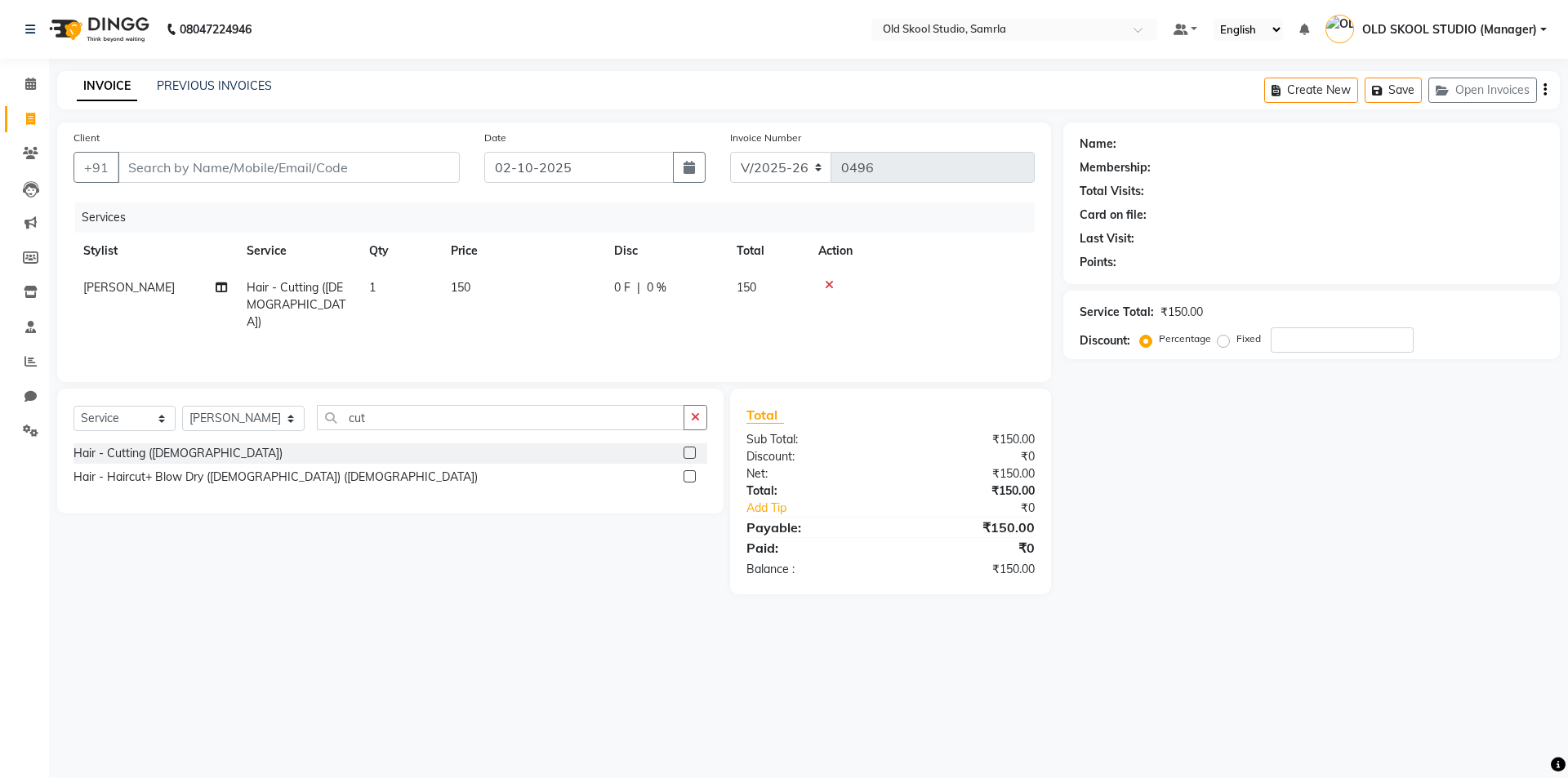
click at [688, 450] on label at bounding box center [690, 452] width 12 height 12
click at [688, 450] on input "checkbox" at bounding box center [689, 453] width 11 height 11
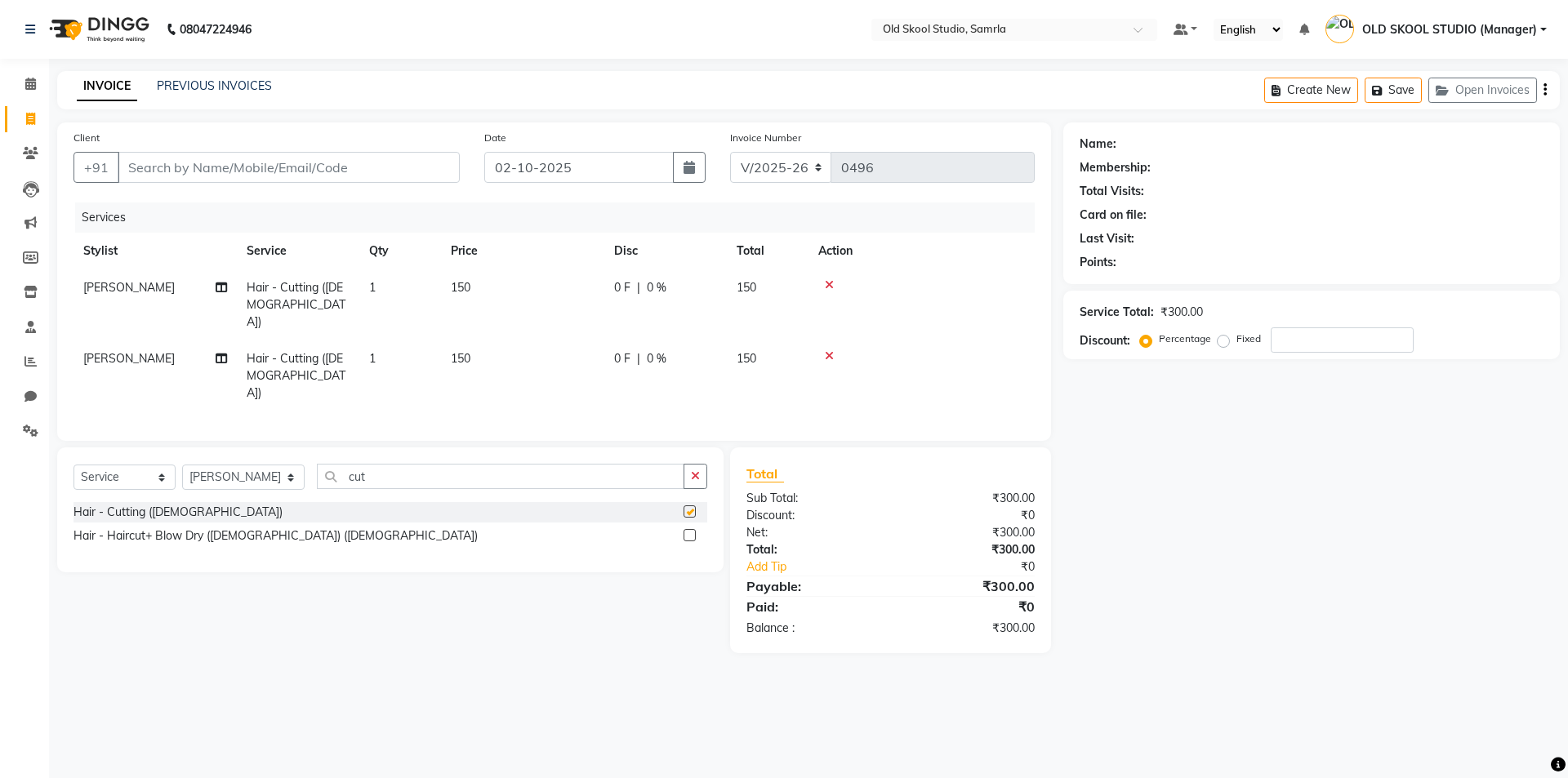
checkbox input "false"
click at [437, 464] on input "cut" at bounding box center [501, 476] width 368 height 25
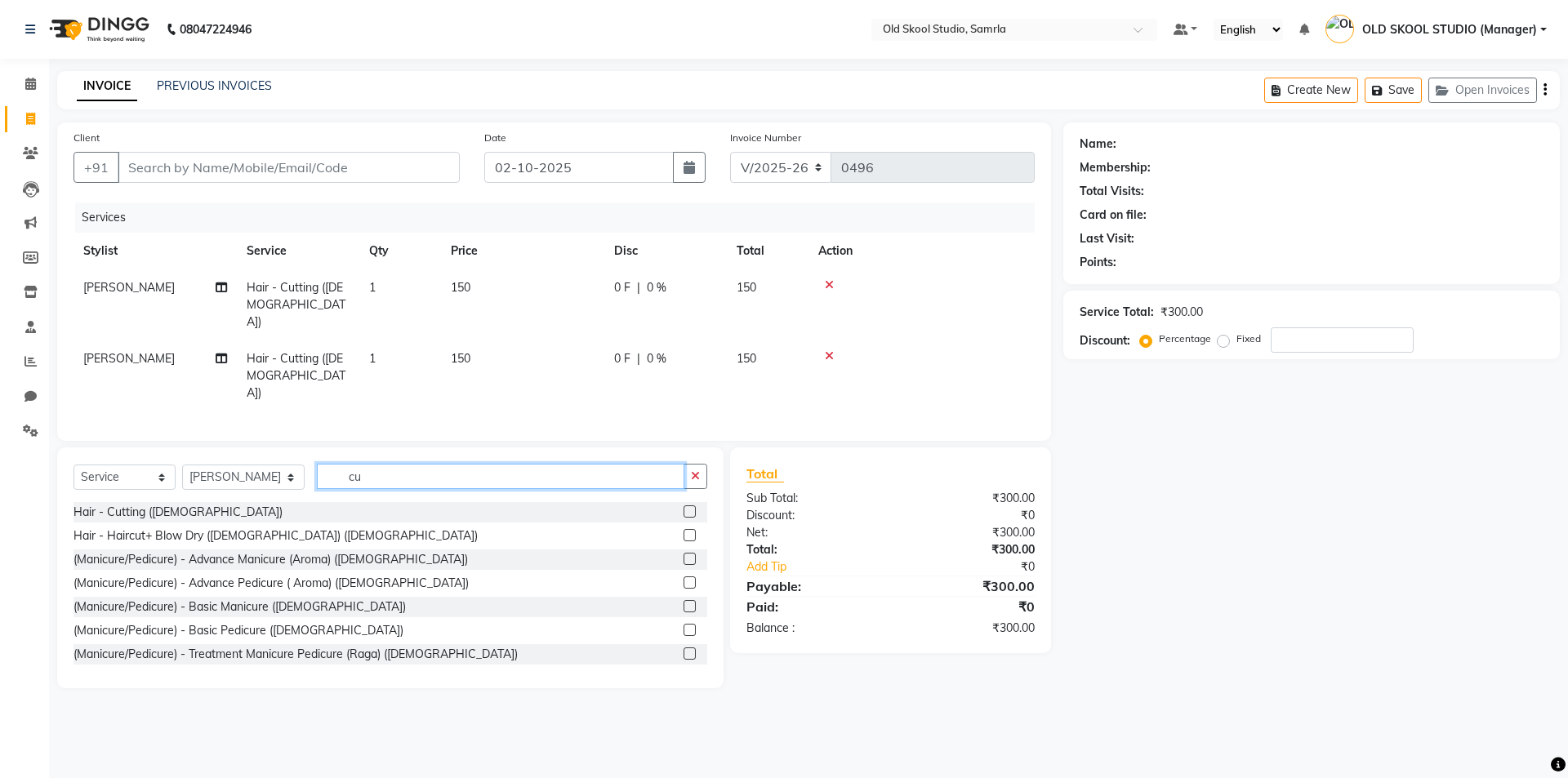
type input "c"
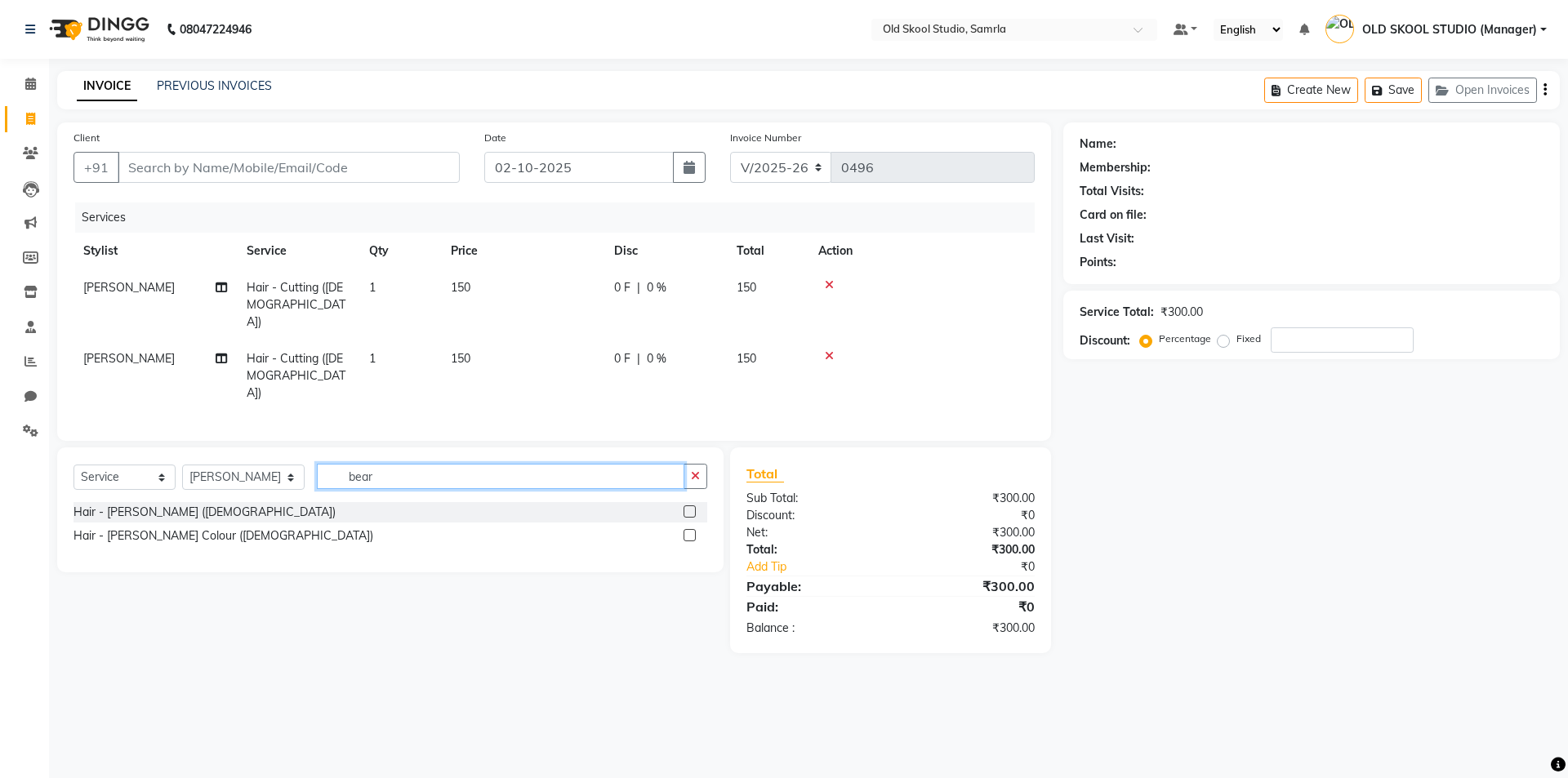
type input "bear"
click at [690, 505] on label at bounding box center [690, 511] width 12 height 12
click at [690, 507] on input "checkbox" at bounding box center [689, 512] width 11 height 11
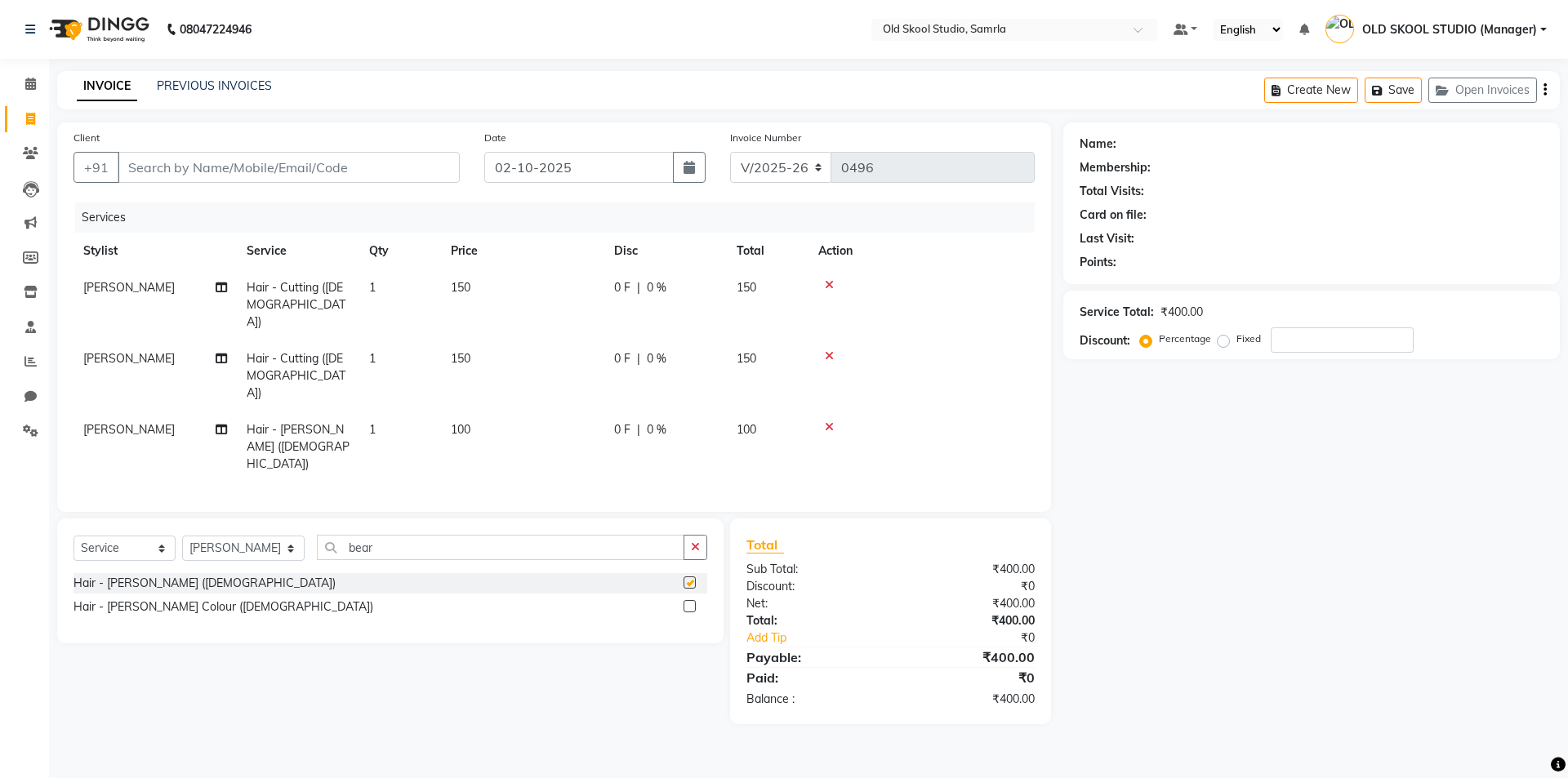
checkbox input "false"
click at [601, 535] on input "bear" at bounding box center [501, 547] width 368 height 25
type input "b"
type input "cut"
click at [693, 577] on label at bounding box center [690, 583] width 12 height 12
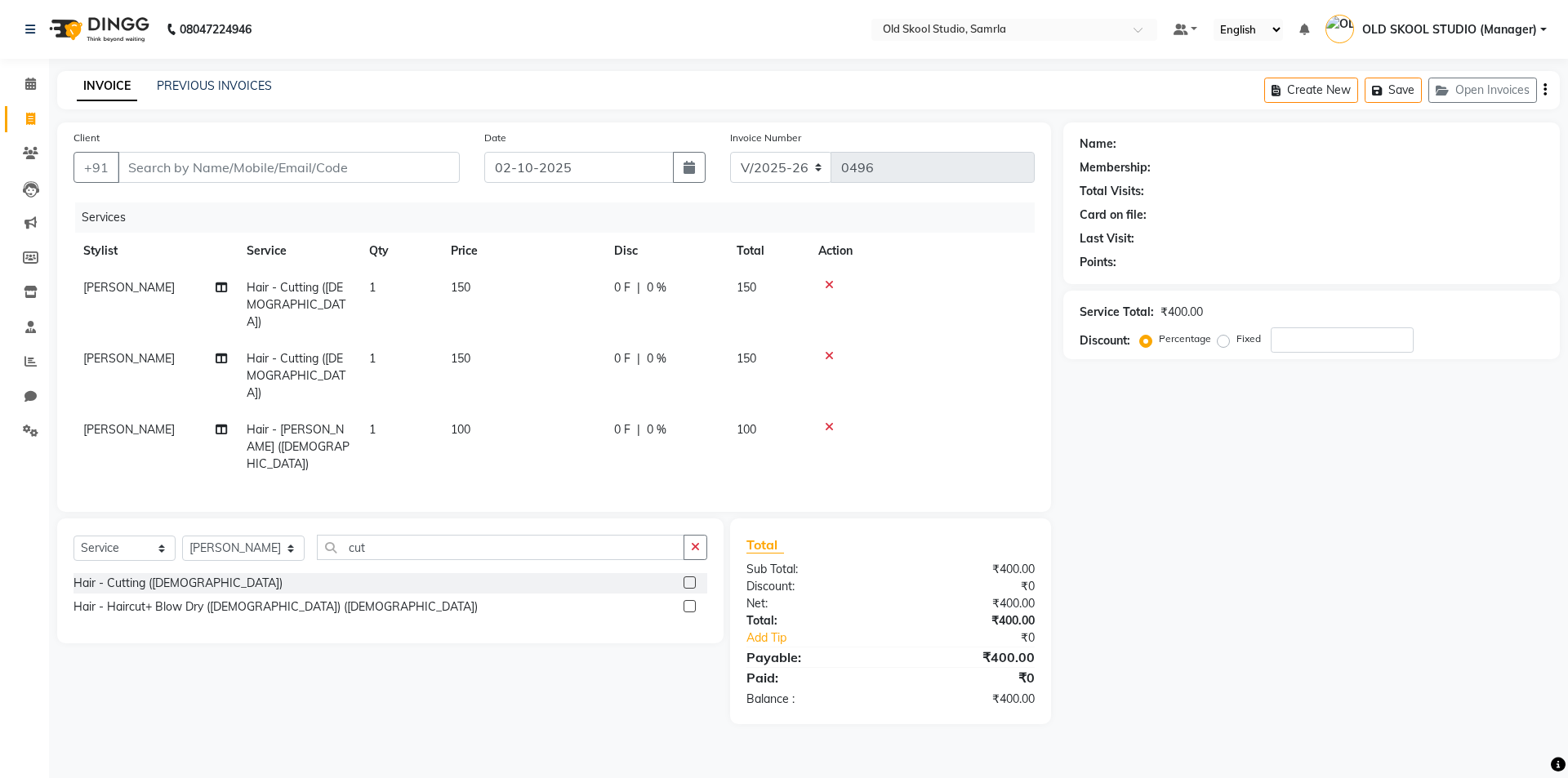
click at [693, 578] on input "checkbox" at bounding box center [689, 583] width 11 height 11
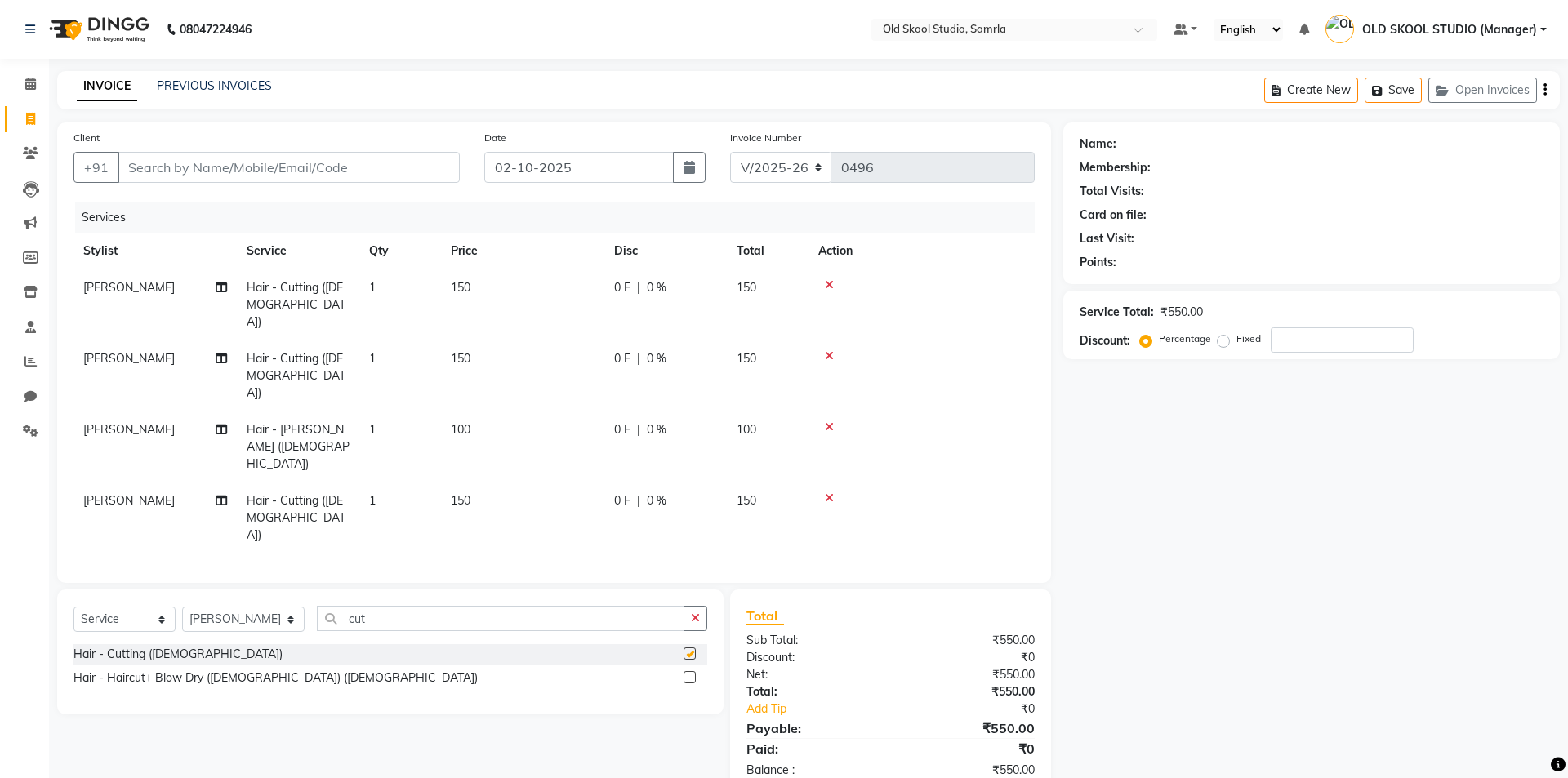
checkbox input "false"
click at [699, 613] on icon "button" at bounding box center [695, 618] width 9 height 11
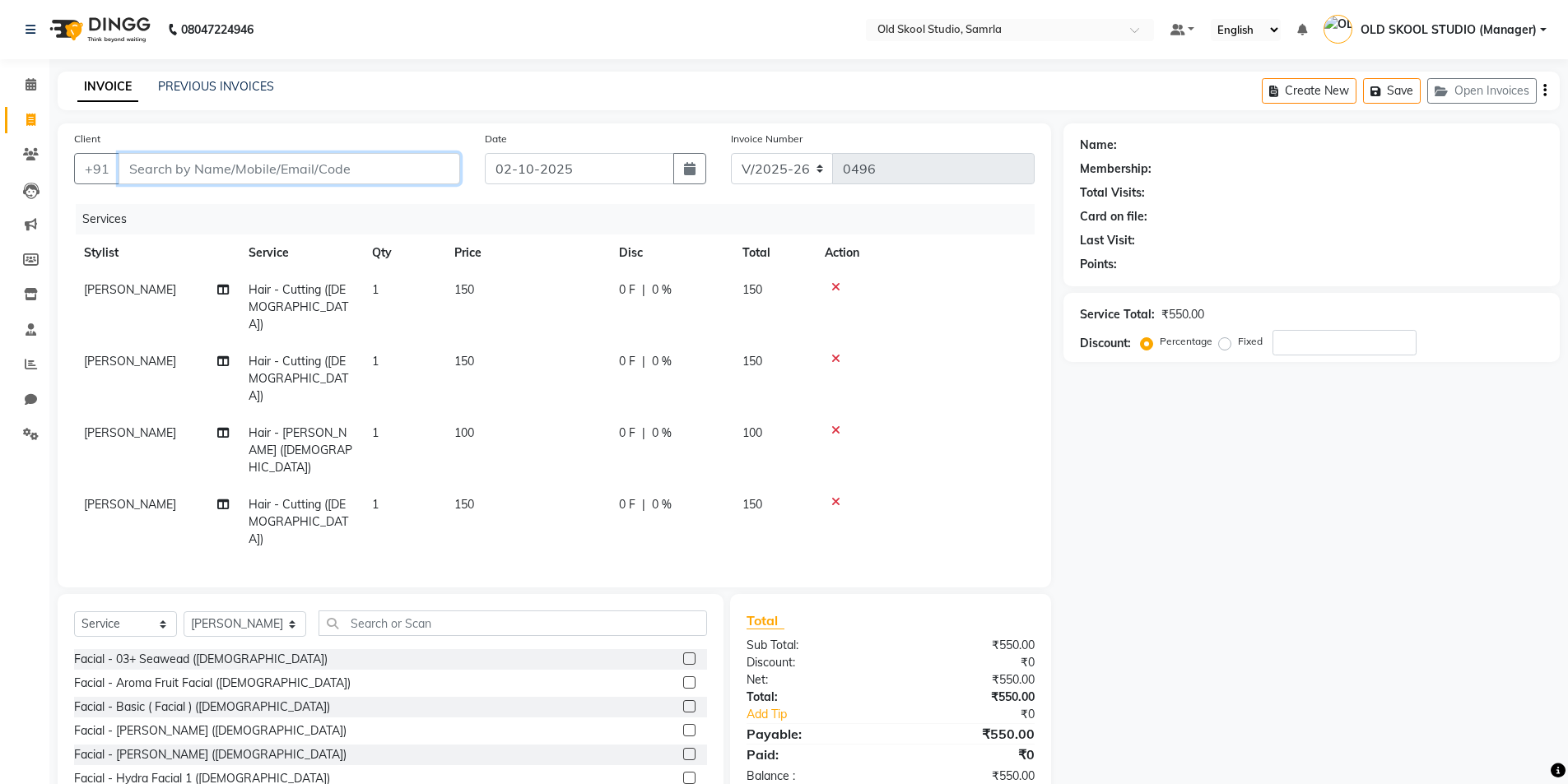
click at [167, 167] on input "Client" at bounding box center [289, 168] width 341 height 31
type input "9"
type input "0"
click at [205, 208] on span "9098960407" at bounding box center [212, 206] width 82 height 17
type input "9098960407"
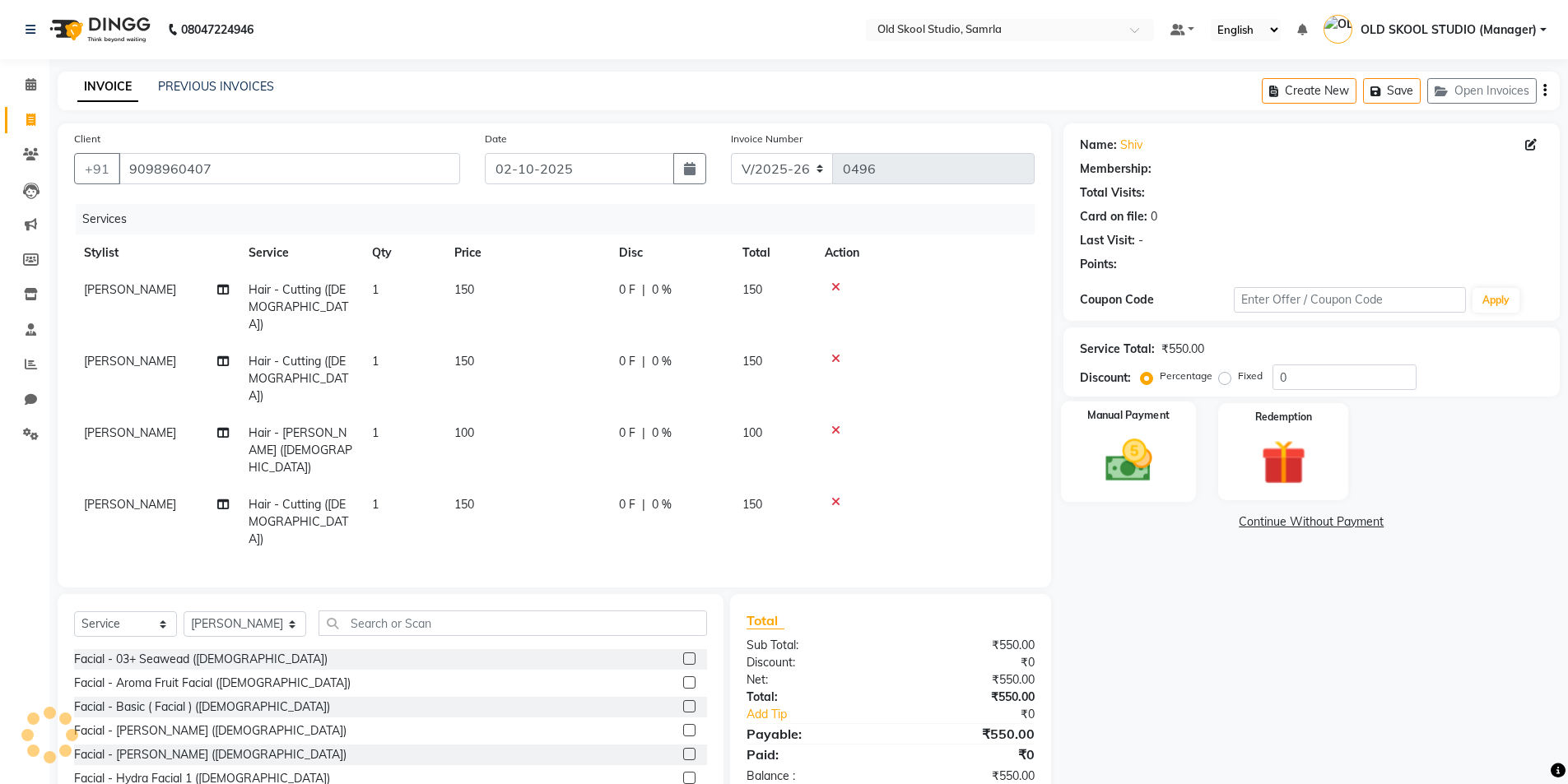
click at [1155, 457] on img at bounding box center [1129, 460] width 76 height 54
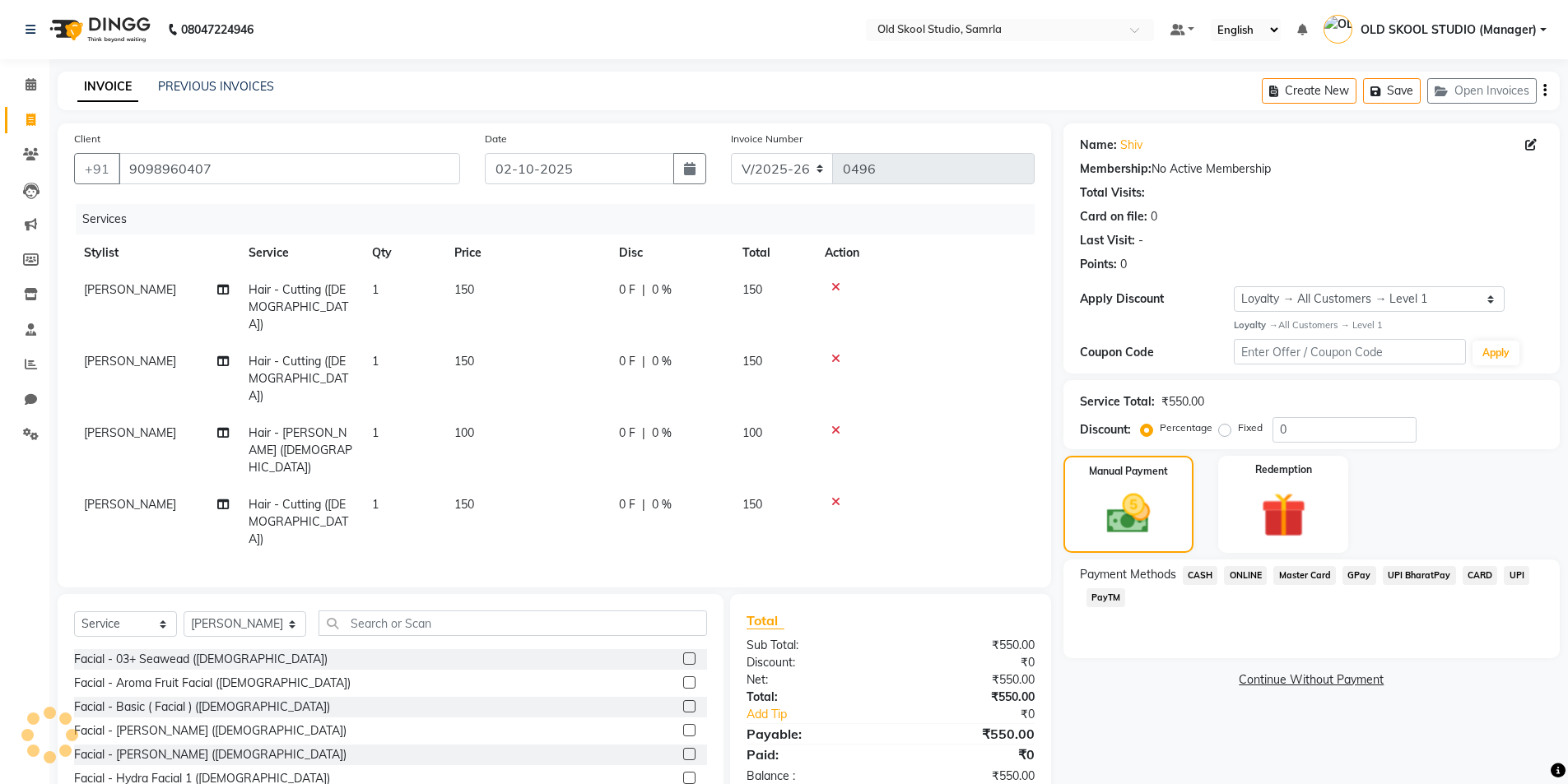
select select "1: Object"
click at [1242, 579] on span "ONLINE" at bounding box center [1245, 575] width 43 height 19
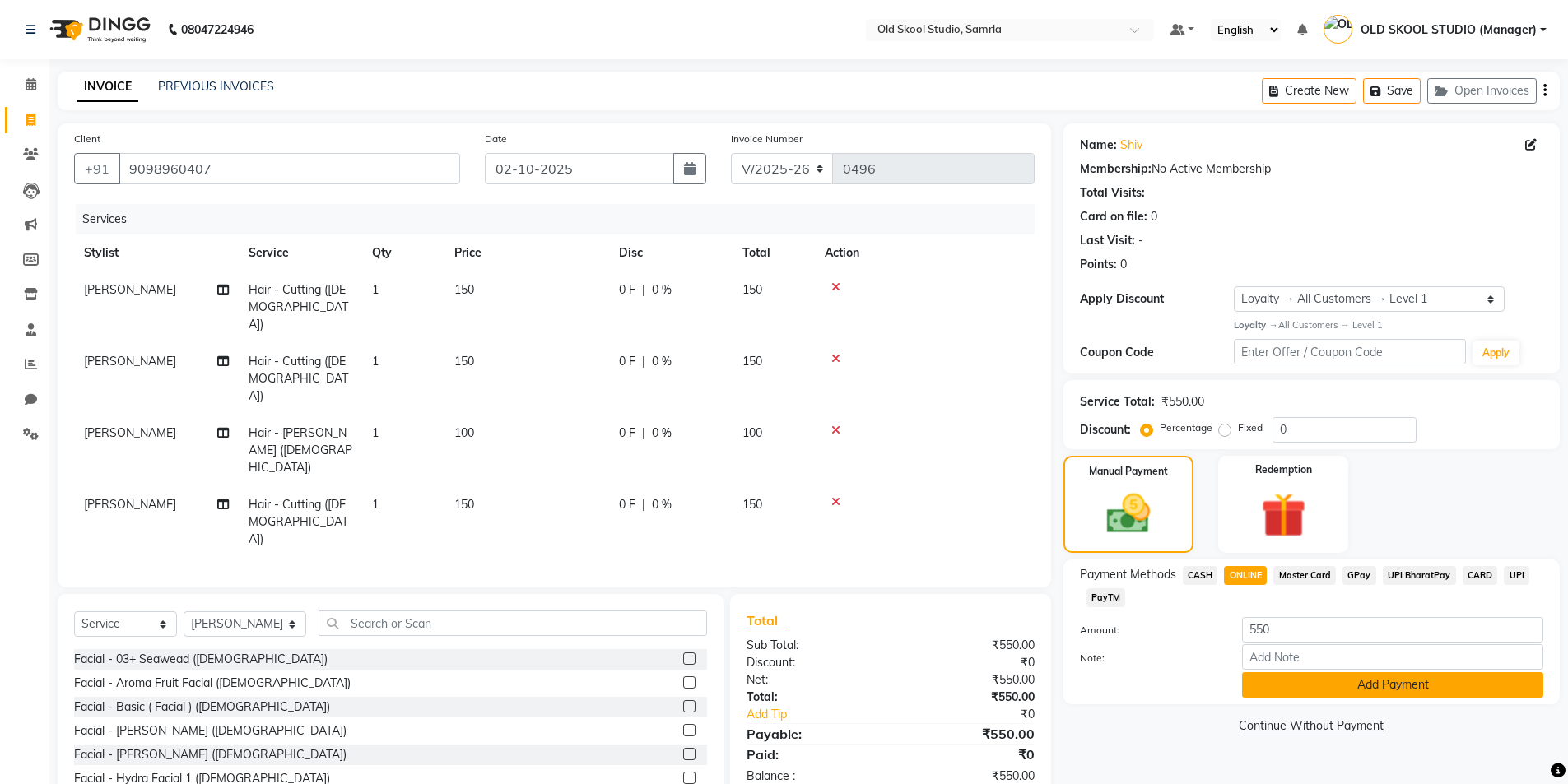
click at [1422, 683] on button "Add Payment" at bounding box center [1392, 684] width 301 height 26
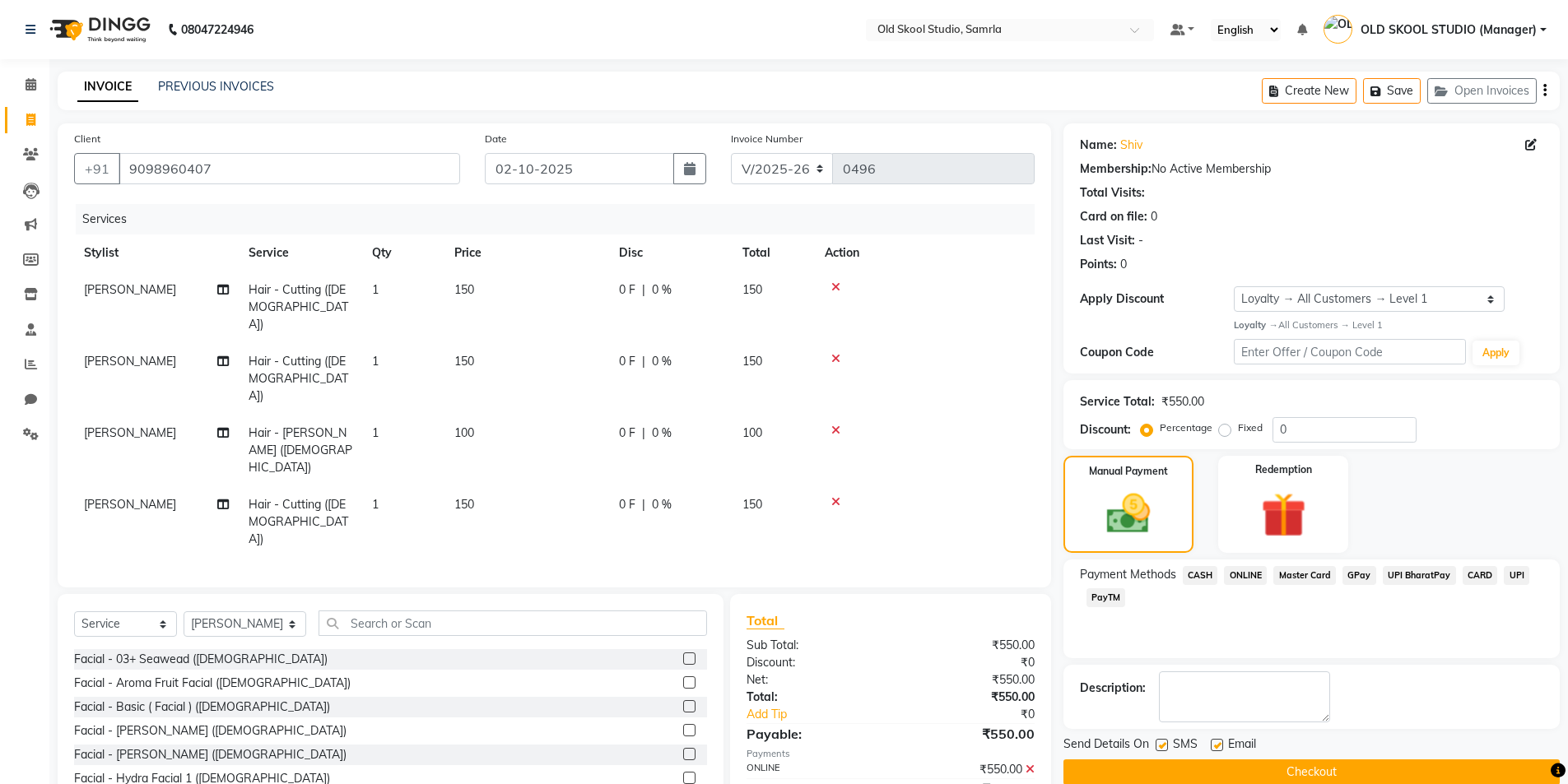
click at [1307, 765] on button "Checkout" at bounding box center [1311, 772] width 496 height 26
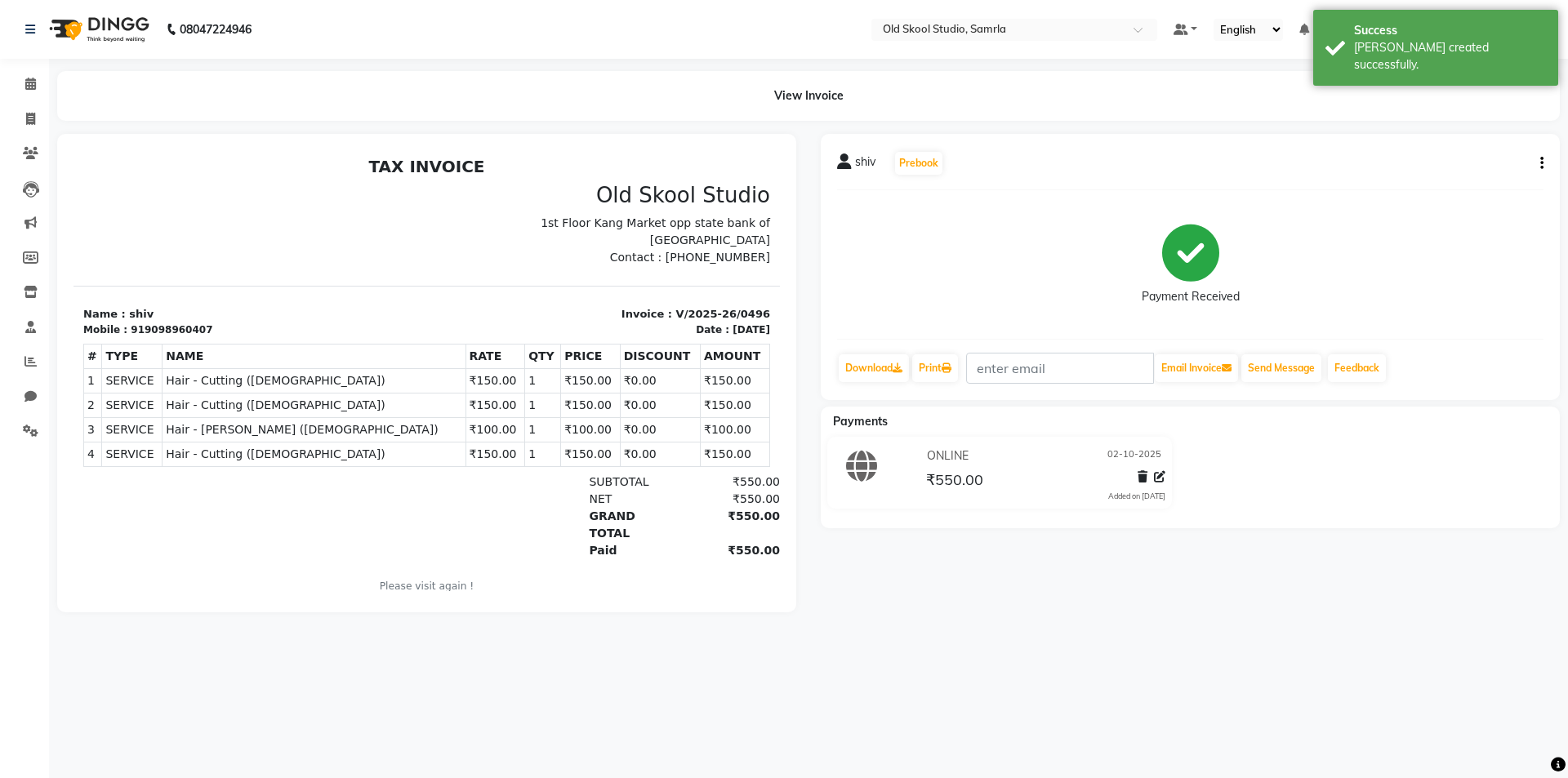
drag, startPoint x: 685, startPoint y: 259, endPoint x: 781, endPoint y: 263, distance: 96.1
click at [780, 263] on html "TAX INVOICE [GEOGRAPHIC_DATA] 1st Floor Kang Market opp state bank of [GEOGRAPH…" at bounding box center [426, 386] width 707 height 471
copy p "7860000795"
